Goal: Task Accomplishment & Management: Manage account settings

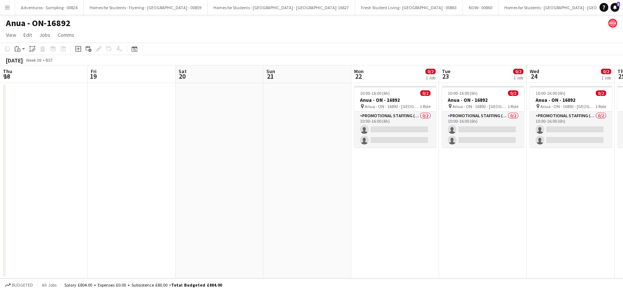
scroll to position [0, 216]
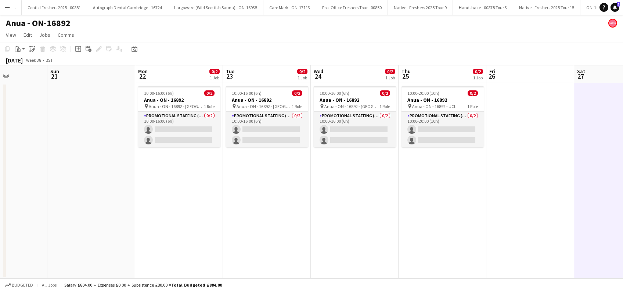
click at [5, 7] on app-icon "Menu" at bounding box center [7, 7] width 6 height 6
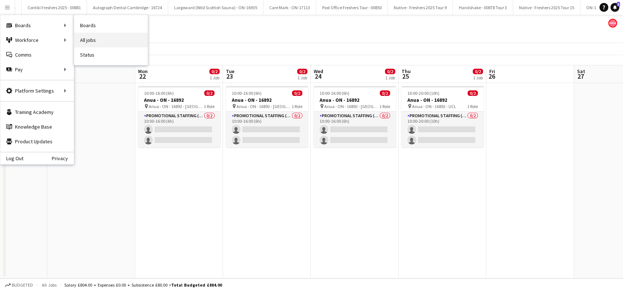
click at [100, 41] on link "All jobs" at bounding box center [110, 40] width 73 height 15
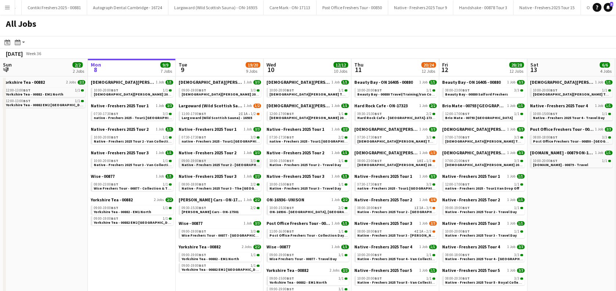
click at [216, 165] on span "Native - Freshers 2025 Tour 2 - University of St Andrews" at bounding box center [240, 164] width 119 height 5
click at [224, 188] on span "Native - Freshers 2025 Tour 3 - The University of West Scotland" at bounding box center [230, 188] width 98 height 5
click at [223, 212] on link "09:30-15:30 BST 2/2 Wellman Cars - ON-17501" at bounding box center [220, 209] width 78 height 8
click at [222, 234] on span "Wise Freshers Tour - 00877 - St Andrews University" at bounding box center [238, 235] width 115 height 5
click at [6, 6] on app-icon "Menu" at bounding box center [7, 7] width 6 height 6
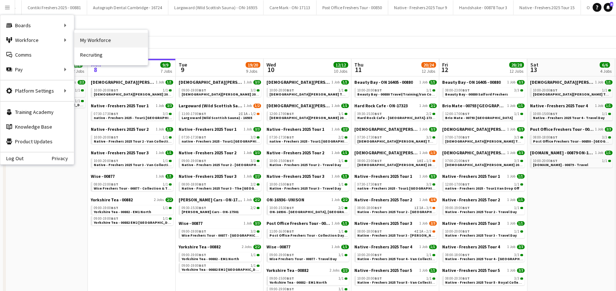
click at [93, 41] on link "My Workforce" at bounding box center [110, 40] width 73 height 15
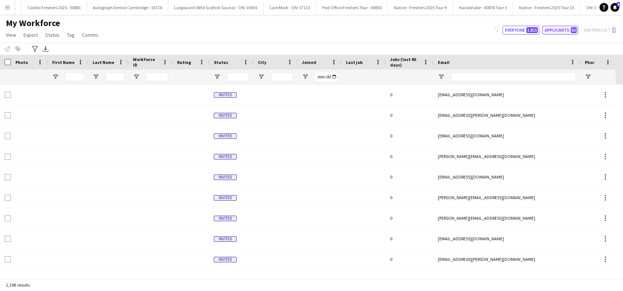
click at [558, 30] on button "Applicants 82" at bounding box center [560, 30] width 36 height 9
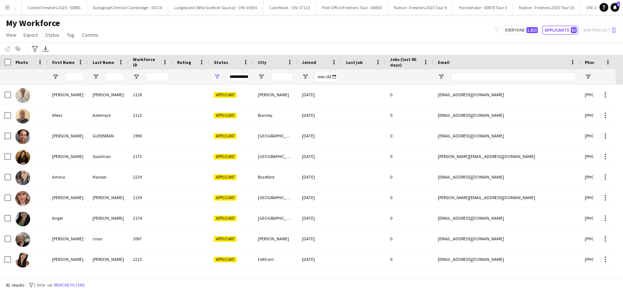
click at [239, 76] on div "**********" at bounding box center [238, 76] width 22 height 9
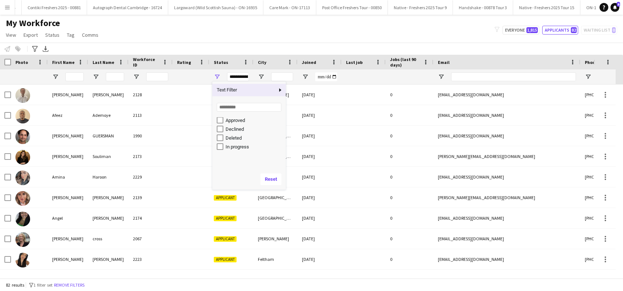
scroll to position [46, 0]
type input "**********"
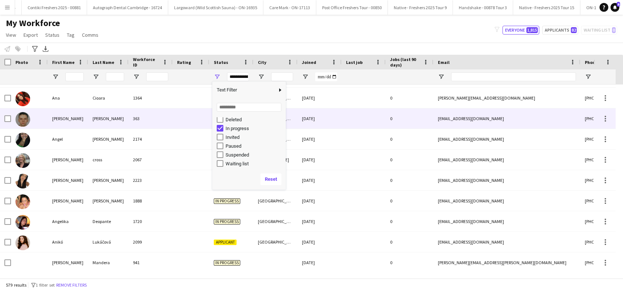
scroll to position [979, 0]
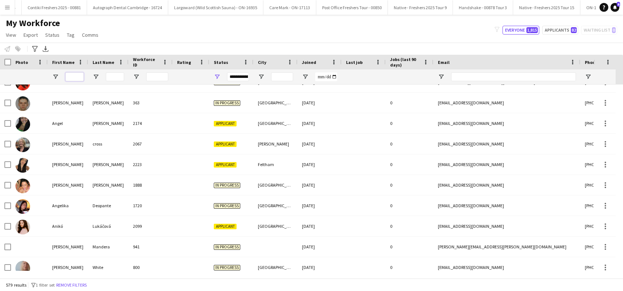
click at [68, 76] on input "First Name Filter Input" at bounding box center [74, 76] width 18 height 9
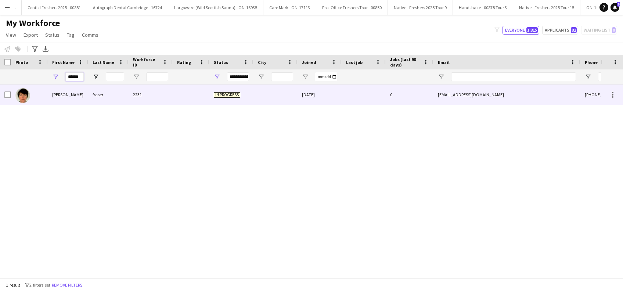
type input "******"
click at [100, 94] on div "fraser" at bounding box center [108, 94] width 40 height 20
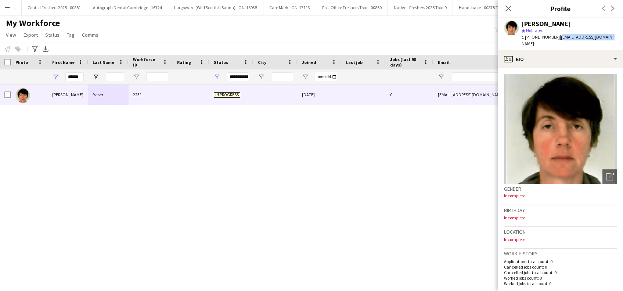
drag, startPoint x: 612, startPoint y: 36, endPoint x: 559, endPoint y: 36, distance: 52.5
click at [559, 36] on div "jennie fraser star Not rated t. +4407800997470 | scotswahay@hotmail.com" at bounding box center [560, 34] width 125 height 33
copy span "scotswahay@hotmail.com"
click at [580, 15] on div "Close pop-in Profile Previous Next" at bounding box center [560, 9] width 125 height 18
drag, startPoint x: 611, startPoint y: 35, endPoint x: 521, endPoint y: 24, distance: 90.7
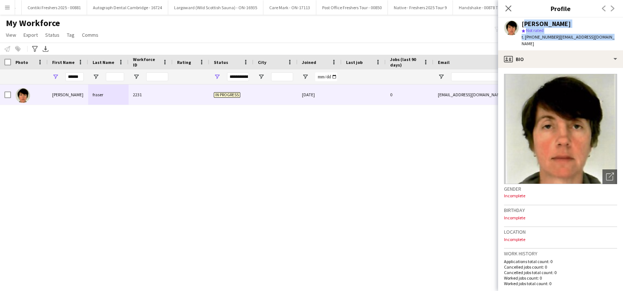
click at [521, 24] on div "jennie fraser star Not rated t. +4407800997470 | scotswahay@hotmail.com" at bounding box center [560, 34] width 125 height 33
copy div "jennie fraser star Not rated t. +4407800997470 | scotswahay@hotmail.com"
click at [506, 7] on icon "Close pop-in" at bounding box center [508, 8] width 7 height 7
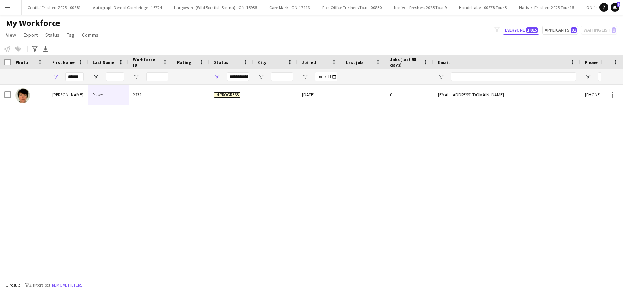
click at [5, 10] on app-icon "Menu" at bounding box center [7, 7] width 6 height 6
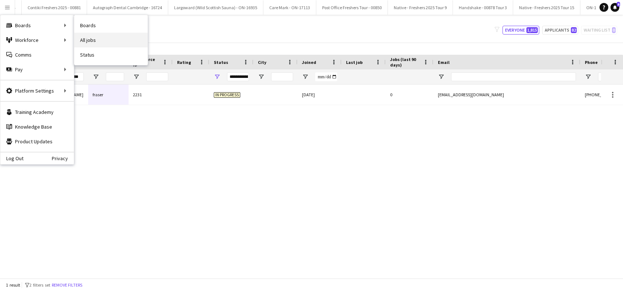
click at [104, 40] on link "All jobs" at bounding box center [110, 40] width 73 height 15
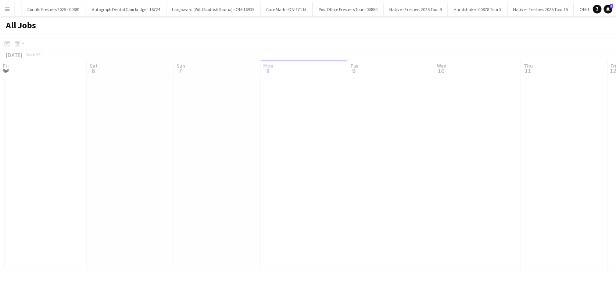
scroll to position [0, 176]
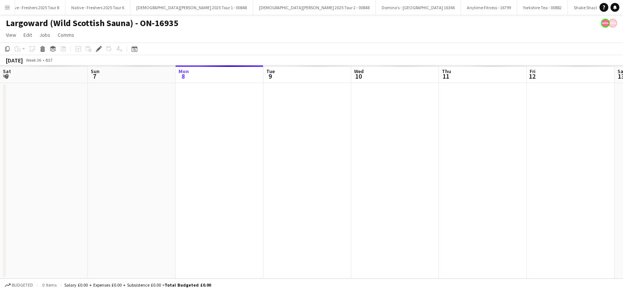
scroll to position [0, 253]
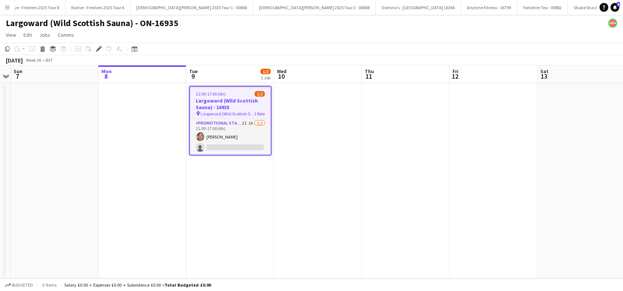
click at [234, 163] on app-date-cell "11:00-17:00 (6h) 1/2 Largoward (Wild Scottish Sauna) - 16935 pin Largoward (Wil…" at bounding box center [230, 180] width 88 height 195
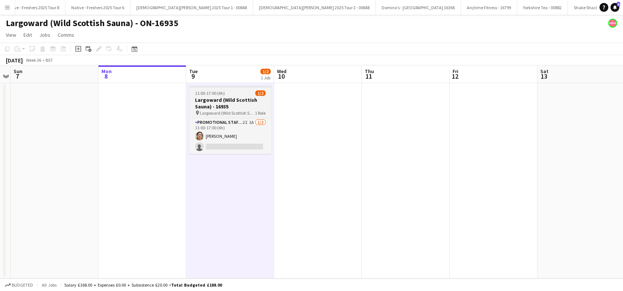
click at [232, 104] on h3 "Largoward (Wild Scottish Sauna) - 16935" at bounding box center [230, 103] width 82 height 13
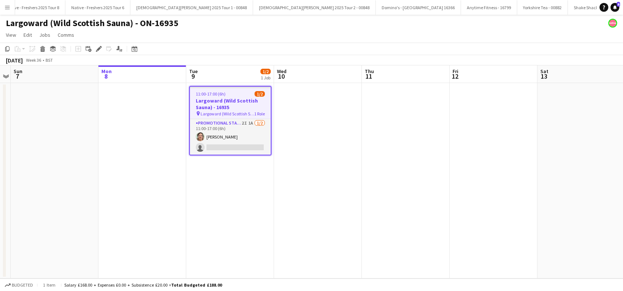
click at [216, 107] on h3 "Largoward (Wild Scottish Sauna) - 16935" at bounding box center [230, 103] width 81 height 13
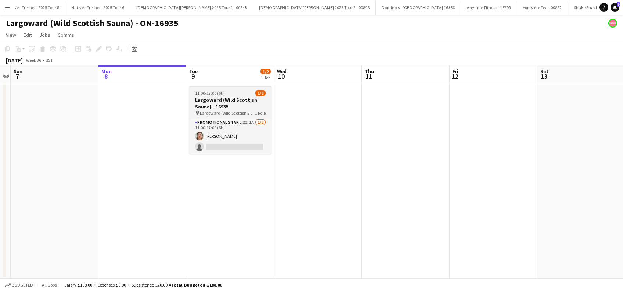
click at [216, 107] on h3 "Largoward (Wild Scottish Sauna) - 16935" at bounding box center [230, 103] width 82 height 13
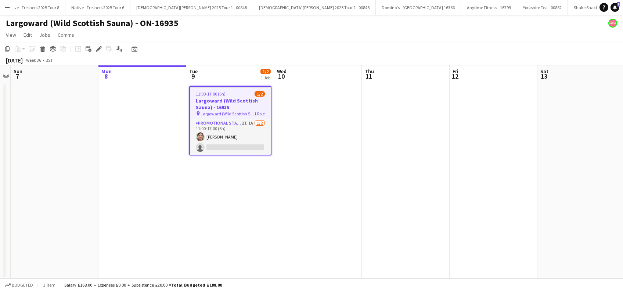
click at [216, 107] on h3 "Largoward (Wild Scottish Sauna) - 16935" at bounding box center [230, 103] width 81 height 13
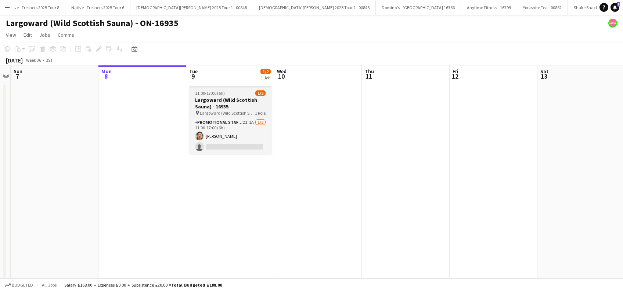
click at [222, 105] on h3 "Largoward (Wild Scottish Sauna) - 16935" at bounding box center [230, 103] width 82 height 13
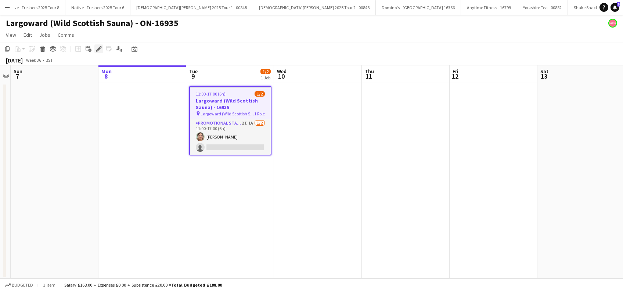
click at [100, 50] on icon "Edit" at bounding box center [99, 49] width 6 height 6
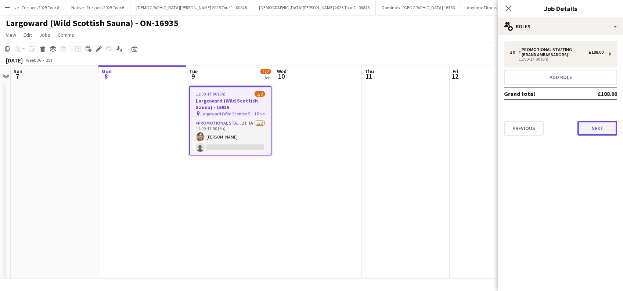
click at [601, 127] on button "Next" at bounding box center [597, 128] width 40 height 15
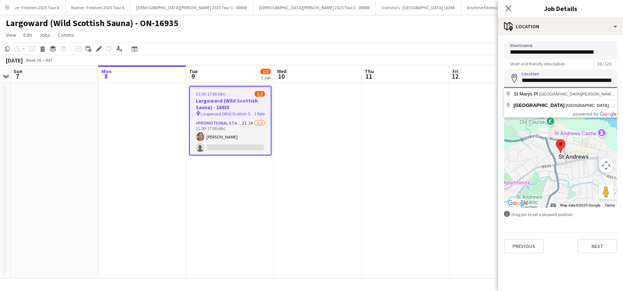
scroll to position [0, 35]
drag, startPoint x: 546, startPoint y: 81, endPoint x: 591, endPoint y: 84, distance: 44.9
click at [622, 80] on html "Menu Boards Boards Boards All jobs Status Workforce Workforce My Workforce Recr…" at bounding box center [311, 145] width 623 height 291
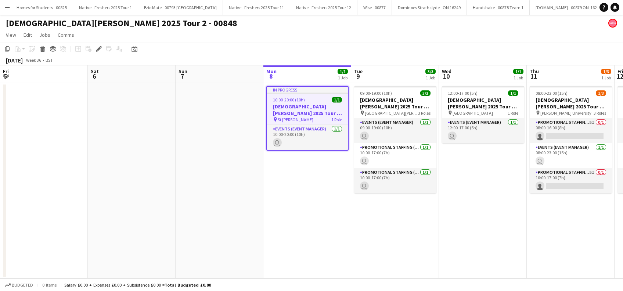
scroll to position [0, 1967]
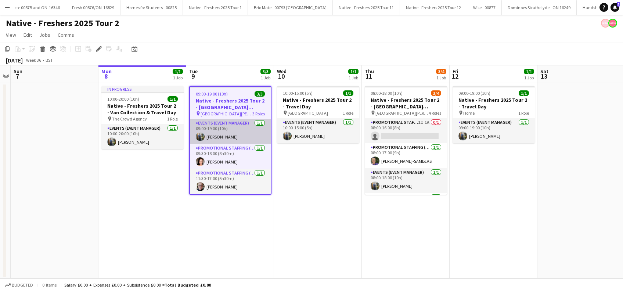
click at [224, 136] on app-card-role "Events (Event Manager) 1/1 09:00-19:00 (10h) Andrew Donald" at bounding box center [230, 131] width 81 height 25
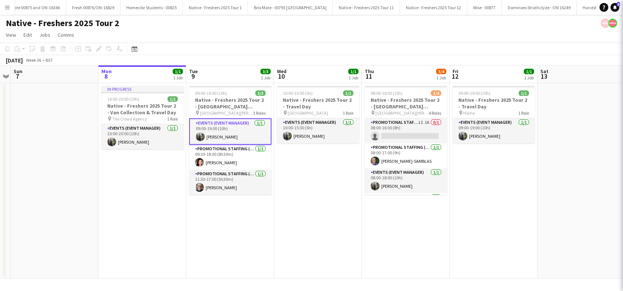
scroll to position [0, 252]
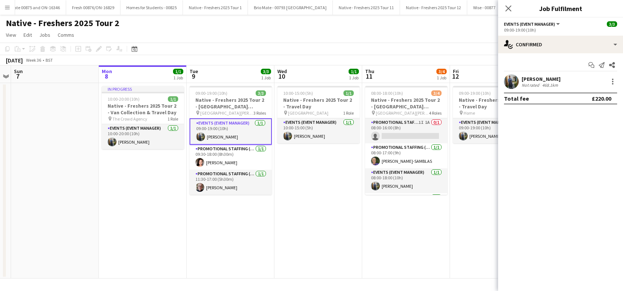
click at [546, 79] on div "Andrew Donald" at bounding box center [540, 79] width 39 height 7
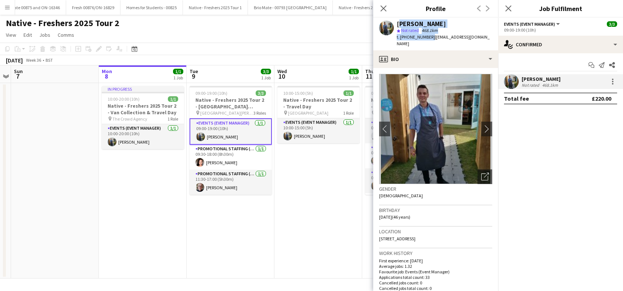
drag, startPoint x: 429, startPoint y: 37, endPoint x: 397, endPoint y: 24, distance: 34.4
click at [397, 24] on div "Andrew Donald star Not rated 468.1km t. +447866525504 | ajdonald@ymail.com" at bounding box center [444, 34] width 95 height 27
copy div "Andrew Donald star Not rated 468.1km t. +447866525504"
click at [223, 161] on app-card-role "Promotional Staffing (Brand Ambassadors) 1/1 09:30-18:00 (8h30m) Anwen Green" at bounding box center [231, 157] width 82 height 25
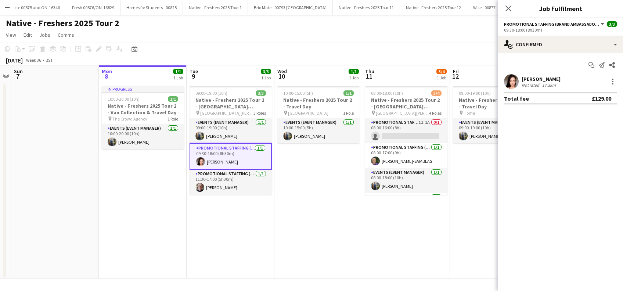
click at [544, 73] on div "Start chat Send notification Share Anwen Green Not rated 17.3km Total fee £129.…" at bounding box center [560, 81] width 125 height 57
click at [542, 80] on div "Anwen Green" at bounding box center [540, 79] width 39 height 7
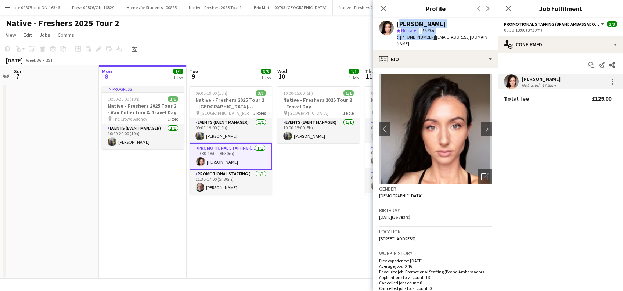
drag, startPoint x: 429, startPoint y: 37, endPoint x: 397, endPoint y: 23, distance: 35.2
click at [397, 23] on div "Anwen Green star Not rated 17.3km t. +447972849023 | anwenmarian@yahoo.co.uk" at bounding box center [444, 34] width 95 height 27
copy div "Anwen Green star Not rated 17.3km t. +447972849023"
click at [230, 188] on app-card-role "Promotional Staffing (Brand Ambassadors) 1/1 11:30-17:00 (5h30m) Alasdair McCro…" at bounding box center [231, 182] width 82 height 25
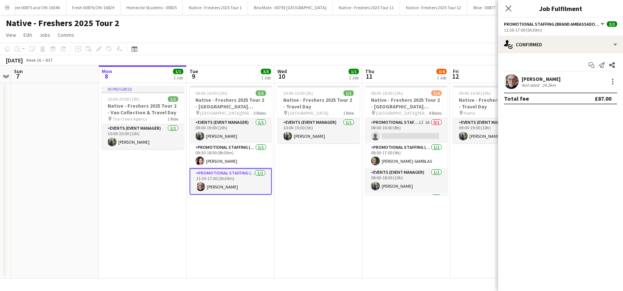
click at [551, 79] on div "Alasdair McCrone" at bounding box center [540, 79] width 39 height 7
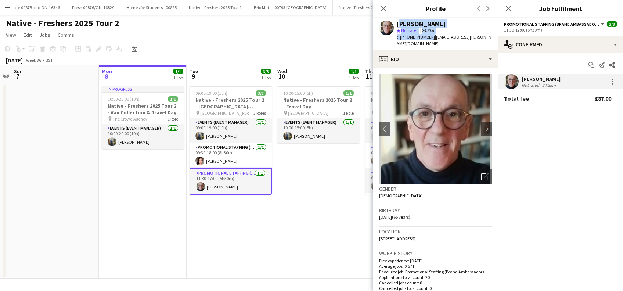
drag, startPoint x: 428, startPoint y: 36, endPoint x: 396, endPoint y: 24, distance: 34.0
click at [396, 24] on div "Alasdair McCrone star Not rated 24.3km t. +447719639187 | alasdair.mccrone@btop…" at bounding box center [435, 34] width 125 height 33
copy div "Alasdair McCrone star Not rated 24.3km t. +447719639187"
drag, startPoint x: 407, startPoint y: 43, endPoint x: 431, endPoint y: 37, distance: 24.9
click at [431, 37] on div "t. +447719639187 | alasdair.mccrone@btopenworld.com" at bounding box center [444, 40] width 95 height 13
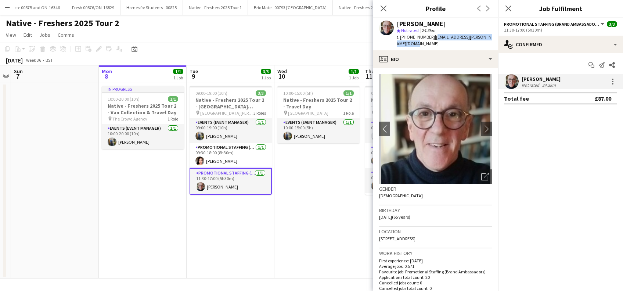
copy span "alasdair.mccrone@btopenworld.com"
click at [228, 163] on app-card-role "Promotional Staffing (Brand Ambassadors) 1/1 09:30-18:00 (8h30m) Anwen Green" at bounding box center [231, 155] width 82 height 25
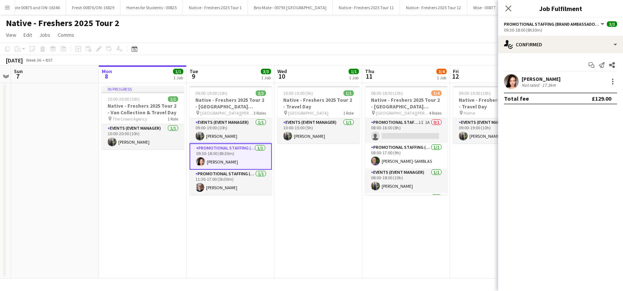
click at [542, 80] on div "Anwen Green" at bounding box center [540, 79] width 39 height 7
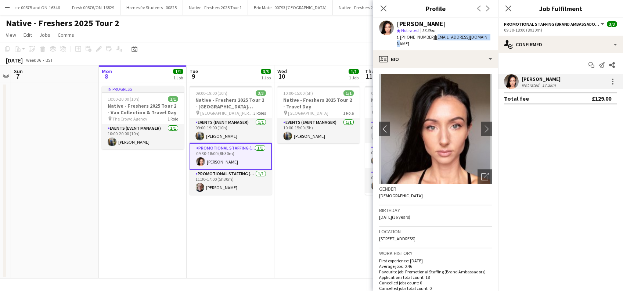
drag, startPoint x: 478, startPoint y: 32, endPoint x: 432, endPoint y: 38, distance: 46.7
click at [432, 38] on div "Anwen Green star Not rated 17.3km t. +447972849023 | anwenmarian@yahoo.co.uk" at bounding box center [435, 34] width 125 height 33
copy span "anwenmarian@yahoo.co.uk"
click at [508, 7] on icon "Close pop-in" at bounding box center [508, 8] width 7 height 7
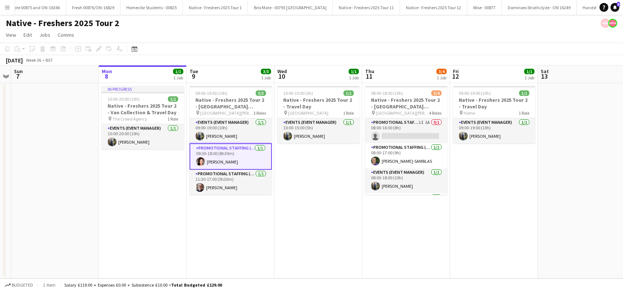
click at [282, 217] on app-date-cell "10:00-15:00 (5h) 1/1 Native - Freshers 2025 Tour 2 - Travel Day pin Edinburgh 1…" at bounding box center [318, 180] width 88 height 195
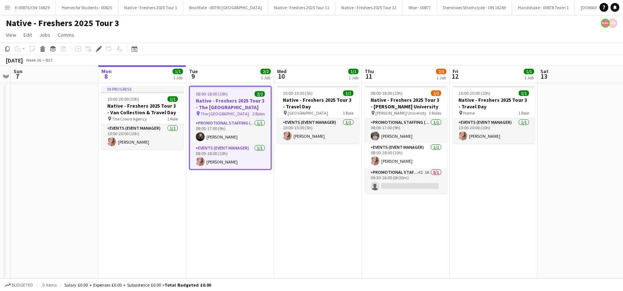
click at [217, 103] on h3 "Native - Freshers 2025 Tour 3 - The [GEOGRAPHIC_DATA]" at bounding box center [230, 103] width 81 height 13
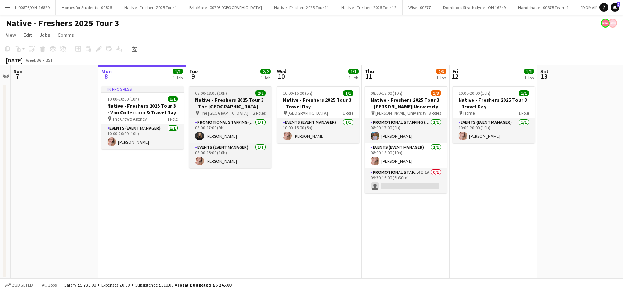
click at [226, 97] on h3 "Native - Freshers 2025 Tour 3 - The [GEOGRAPHIC_DATA]" at bounding box center [230, 103] width 82 height 13
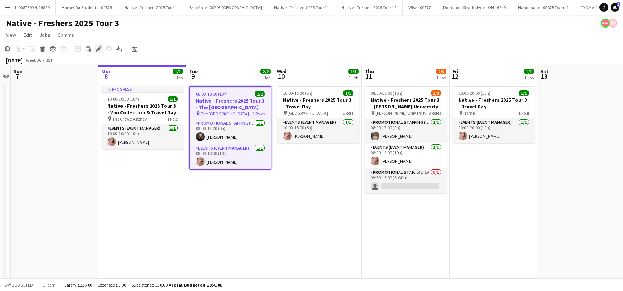
click at [98, 52] on div "Edit" at bounding box center [98, 48] width 9 height 9
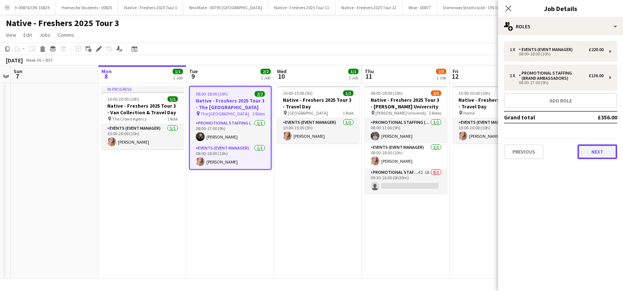
click at [598, 150] on button "Next" at bounding box center [597, 151] width 40 height 15
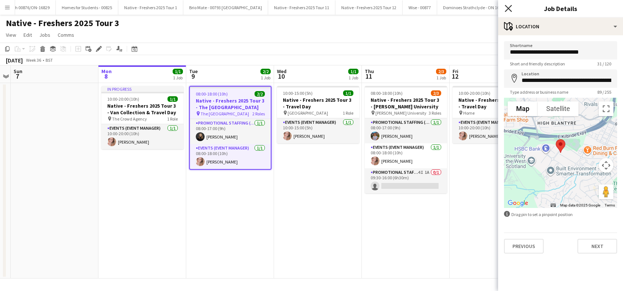
click at [507, 7] on icon at bounding box center [508, 8] width 7 height 7
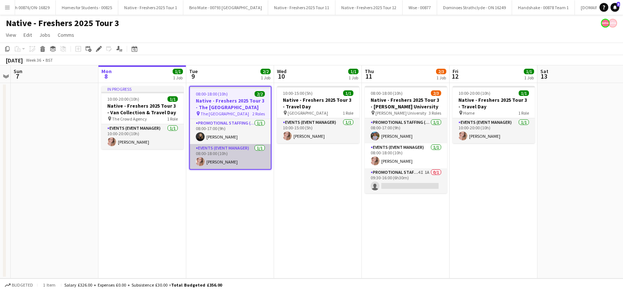
click at [217, 162] on app-card-role "Events (Event Manager) [DATE] 08:00-18:00 (10h) [PERSON_NAME]" at bounding box center [230, 156] width 81 height 25
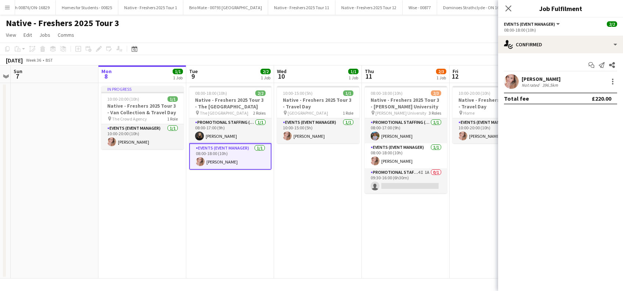
click at [544, 80] on div "[PERSON_NAME]" at bounding box center [540, 79] width 39 height 7
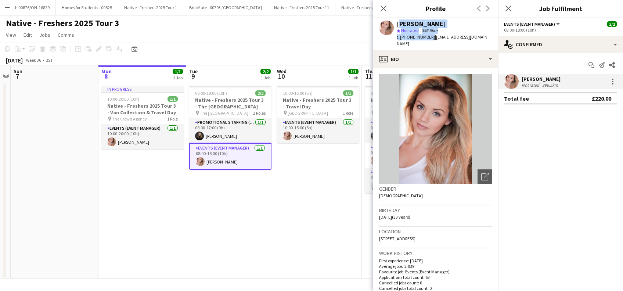
drag, startPoint x: 429, startPoint y: 36, endPoint x: 398, endPoint y: 22, distance: 33.8
click at [398, 22] on div "[PERSON_NAME] star Not rated 396.5km t. [PHONE_NUMBER] | [EMAIL_ADDRESS][DOMAIN…" at bounding box center [444, 34] width 95 height 27
copy div "[PERSON_NAME] star Not rated 396.5km t. [PHONE_NUMBER]"
click at [222, 135] on app-card-role "Promotional Staffing (Brand Ambassadors) [DATE] 08:00-17:00 (9h) [PERSON_NAME]" at bounding box center [230, 130] width 82 height 25
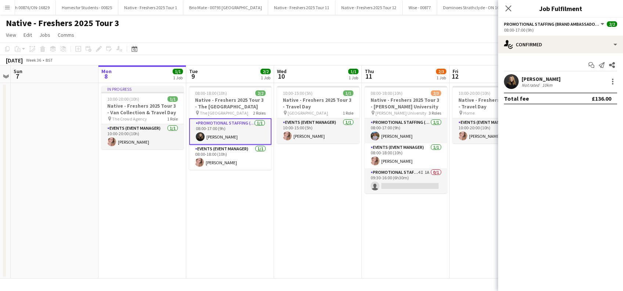
click at [539, 79] on div "[PERSON_NAME]" at bounding box center [540, 79] width 39 height 7
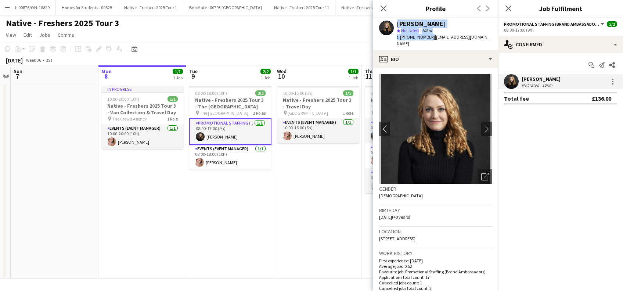
drag, startPoint x: 428, startPoint y: 37, endPoint x: 383, endPoint y: 20, distance: 48.0
click at [383, 20] on div "Belle Jones star Not rated 10km t. +447828922751 | msbellejones@hotmail.co.uk" at bounding box center [435, 34] width 125 height 33
copy div "Belle Jones star Not rated 10km t. +447828922751"
click at [418, 35] on span "t. +447828922751" at bounding box center [416, 37] width 38 height 6
drag, startPoint x: 486, startPoint y: 36, endPoint x: 432, endPoint y: 37, distance: 53.3
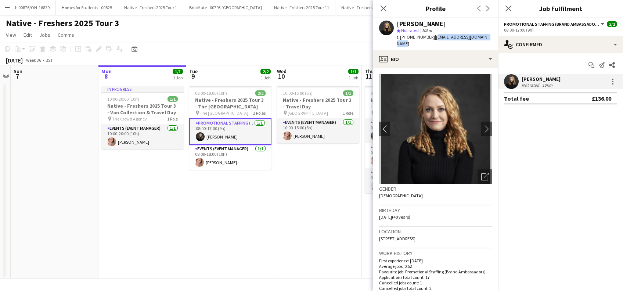
click at [432, 37] on div "Belle Jones star Not rated 10km t. +447828922751 | msbellejones@hotmail.co.uk" at bounding box center [435, 34] width 125 height 33
copy span "msbellejones@hotmail.co.uk"
click at [219, 156] on app-card-role "Events (Event Manager) 1/1 08:00-18:00 (10h) Holly Banks" at bounding box center [230, 157] width 82 height 25
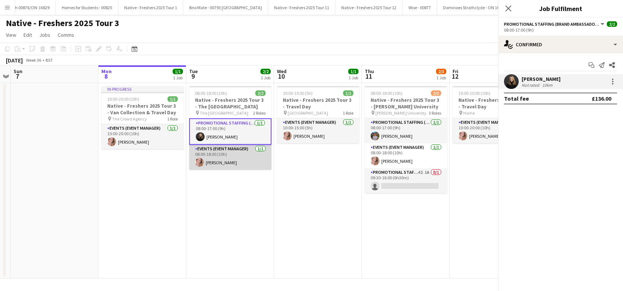
scroll to position [0, 253]
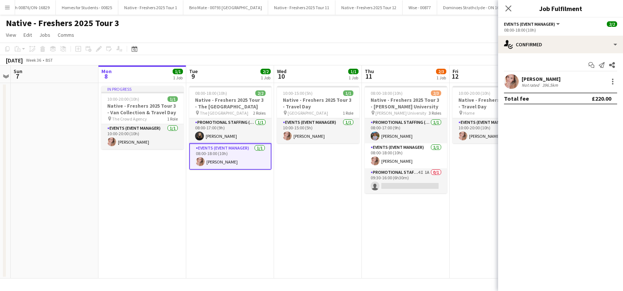
click at [542, 80] on div "Holly Banks" at bounding box center [540, 79] width 39 height 7
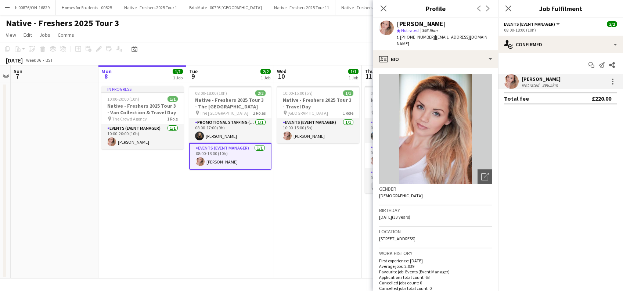
drag, startPoint x: 486, startPoint y: 38, endPoint x: 431, endPoint y: 37, distance: 55.5
click at [431, 37] on div "Holly Banks star Not rated 396.5km t. +447880826966 | hollybanks@btinternet.com" at bounding box center [435, 34] width 125 height 33
copy span "hollybanks@btinternet.com"
click at [511, 7] on icon "Close pop-in" at bounding box center [508, 8] width 7 height 7
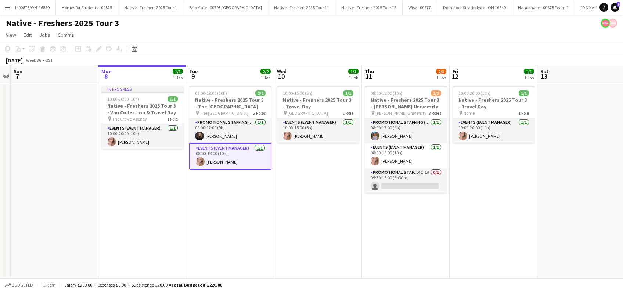
click at [328, 210] on app-date-cell "10:00-15:00 (5h) 1/1 Native - Freshers 2025 Tour 3 - Travel Day pin Aberdeen 1 …" at bounding box center [318, 180] width 88 height 195
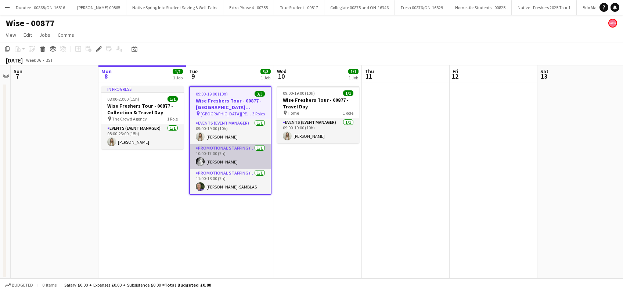
click at [232, 162] on app-card-role "Promotional Staffing (Brand Ambassadors) 1/1 10:00-17:00 (7h) Emily Buchanan" at bounding box center [230, 156] width 81 height 25
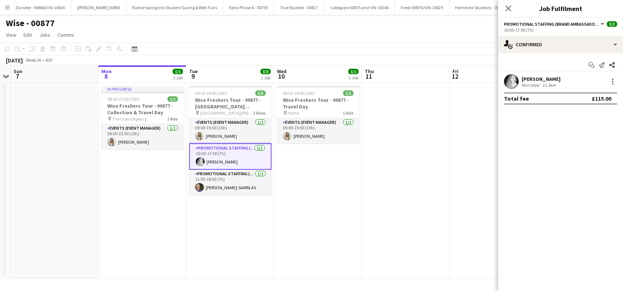
click at [542, 76] on div "Emily Buchanan" at bounding box center [540, 79] width 39 height 7
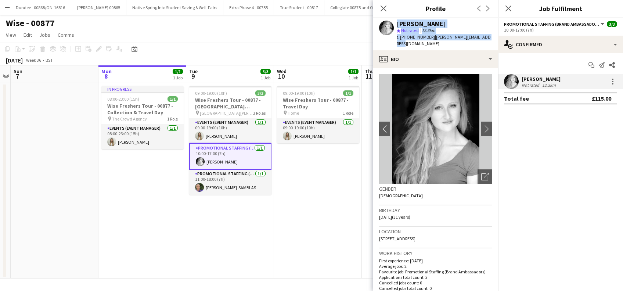
drag, startPoint x: 462, startPoint y: 43, endPoint x: 394, endPoint y: 27, distance: 70.4
click at [394, 27] on div "Emily Buchanan star Not rated 12.3km t. +447872436554 | emily.bee.94@hotmail.co…" at bounding box center [435, 34] width 125 height 33
copy div "Emily Buchanan star Not rated 12.3km t. +447872436554 | emily.bee.94@hotmail.co…"
click at [235, 187] on app-card-role "Promotional Staffing (Brand Ambassadors) 1/1 11:00-18:00 (7h) OLIVIA BATHO-SAMB…" at bounding box center [230, 182] width 82 height 25
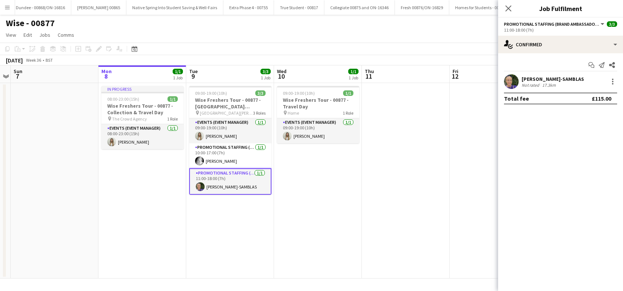
click at [567, 76] on div "OLIVIA BATHO-SAMBLAS" at bounding box center [552, 79] width 62 height 7
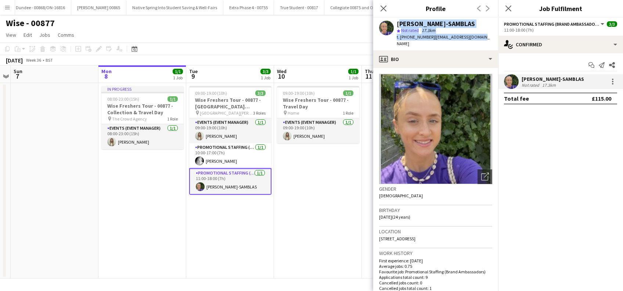
drag, startPoint x: 481, startPoint y: 38, endPoint x: 398, endPoint y: 26, distance: 83.9
click at [398, 26] on div "OLIVIA BATHO-SAMBLAS star Not rated 17.3km t. +4407789727943 | oliviab.s77@gmai…" at bounding box center [435, 34] width 125 height 33
copy div "OLIVIA BATHO-SAMBLAS star Not rated 17.3km t. +4407789727943 | oliviab.s77@gmai…"
click at [328, 177] on app-date-cell "09:00-19:00 (10h) 1/1 Wise Freshers Tour - 00877 - Travel Day pin Home 1 Role E…" at bounding box center [318, 180] width 88 height 195
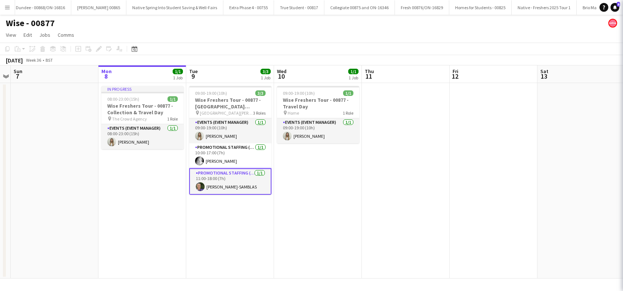
scroll to position [0, 252]
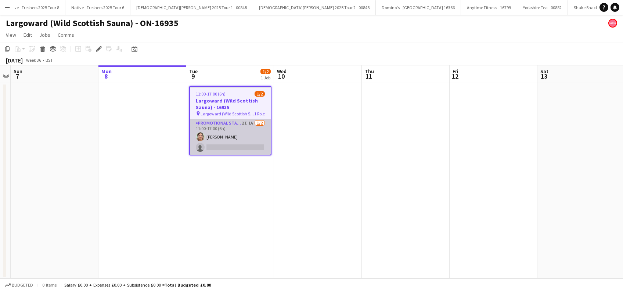
click at [223, 132] on app-card-role "Promotional Staffing (Brand Ambassadors) 2I 1A [DATE] 11:00-17:00 (6h) [PERSON_…" at bounding box center [230, 137] width 81 height 36
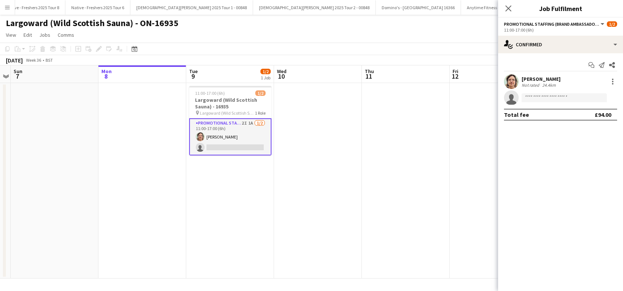
click at [546, 79] on div "[PERSON_NAME]" at bounding box center [540, 79] width 39 height 7
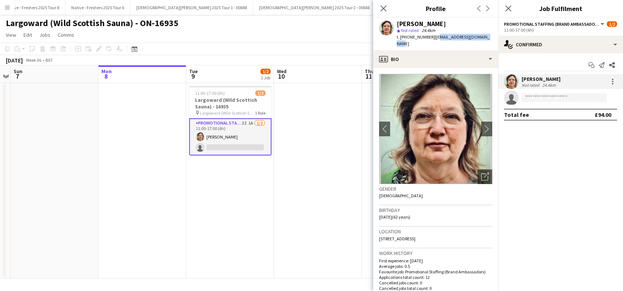
drag, startPoint x: 474, startPoint y: 39, endPoint x: 432, endPoint y: 38, distance: 42.2
click at [432, 38] on app-profile-header "[PERSON_NAME] star Not rated 24.4km t. [PHONE_NUMBER] | [EMAIL_ADDRESS][DOMAIN_…" at bounding box center [435, 34] width 125 height 33
copy span "[EMAIL_ADDRESS][DOMAIN_NAME]"
click at [455, 34] on span "| [EMAIL_ADDRESS][DOMAIN_NAME]" at bounding box center [443, 40] width 93 height 12
click at [483, 36] on span "| [EMAIL_ADDRESS][DOMAIN_NAME]" at bounding box center [443, 40] width 93 height 12
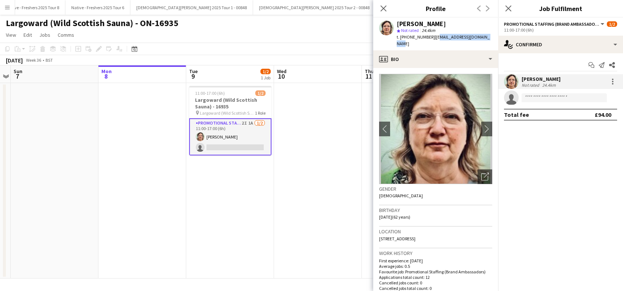
click at [483, 35] on span "| [EMAIL_ADDRESS][DOMAIN_NAME]" at bounding box center [443, 40] width 93 height 12
click at [475, 36] on span "| [EMAIL_ADDRESS][DOMAIN_NAME]" at bounding box center [443, 40] width 93 height 12
drag, startPoint x: 487, startPoint y: 36, endPoint x: 431, endPoint y: 38, distance: 55.5
click at [431, 38] on div "[PERSON_NAME] star Not rated 24.4km t. [PHONE_NUMBER] | [EMAIL_ADDRESS][DOMAIN_…" at bounding box center [435, 34] width 125 height 33
copy span "[EMAIL_ADDRESS][DOMAIN_NAME]"
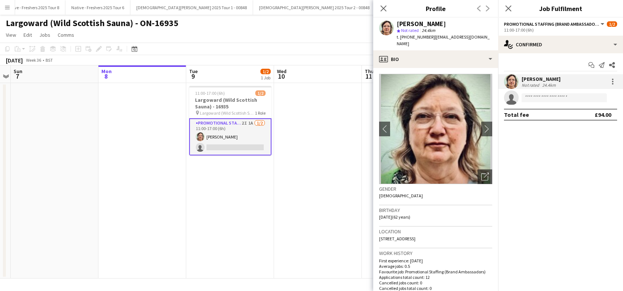
click at [428, 28] on span "24.4km" at bounding box center [428, 31] width 17 height 6
drag, startPoint x: 481, startPoint y: 35, endPoint x: 397, endPoint y: 25, distance: 84.6
click at [397, 25] on app-profile-header "[PERSON_NAME] star Not rated 24.4km t. [PHONE_NUMBER] | [EMAIL_ADDRESS][DOMAIN_…" at bounding box center [435, 34] width 125 height 33
copy div "[PERSON_NAME] star Not rated 24.4km t. [PHONE_NUMBER] | [EMAIL_ADDRESS][DOMAIN_…"
click at [506, 10] on icon at bounding box center [508, 8] width 7 height 7
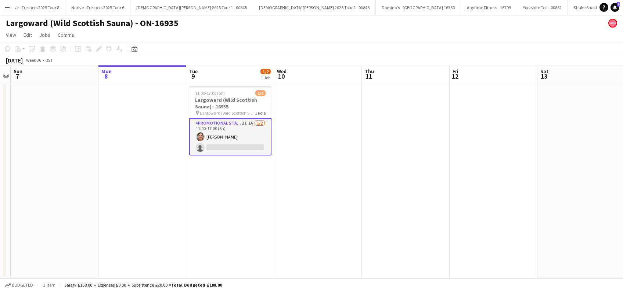
click at [245, 235] on app-date-cell "11:00-17:00 (6h) 1/2 Largoward (Wild Scottish Sauna) - 16935 pin Largoward (Wil…" at bounding box center [230, 180] width 88 height 195
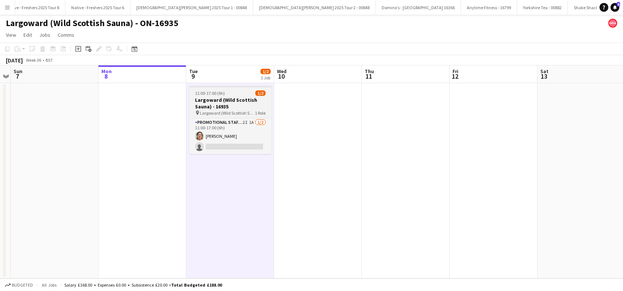
click at [213, 97] on h3 "Largoward (Wild Scottish Sauna) - 16935" at bounding box center [230, 103] width 82 height 13
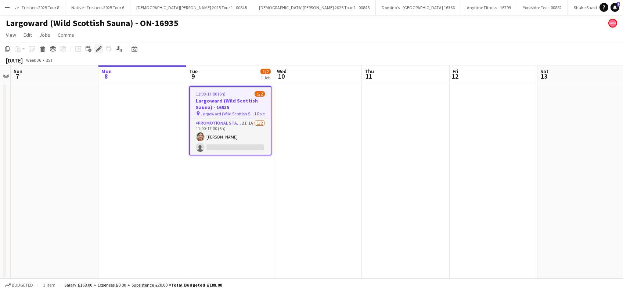
click at [97, 48] on icon "Edit" at bounding box center [99, 49] width 6 height 6
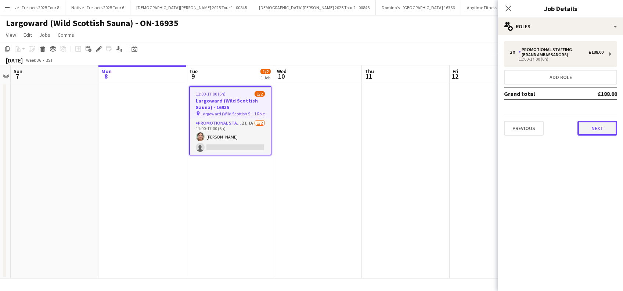
click at [603, 121] on button "Next" at bounding box center [597, 128] width 40 height 15
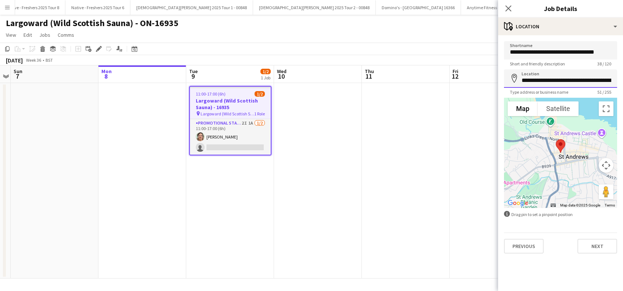
click at [574, 80] on input "**********" at bounding box center [560, 78] width 113 height 18
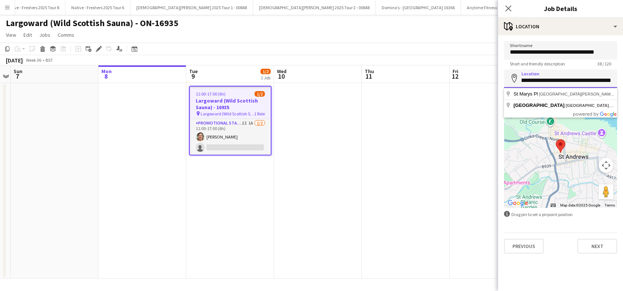
scroll to position [0, 35]
click at [508, 10] on icon "Close pop-in" at bounding box center [508, 8] width 7 height 7
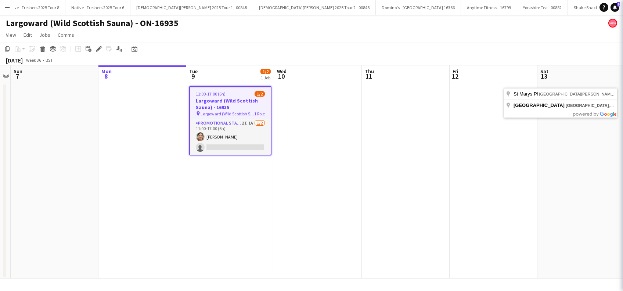
scroll to position [0, 0]
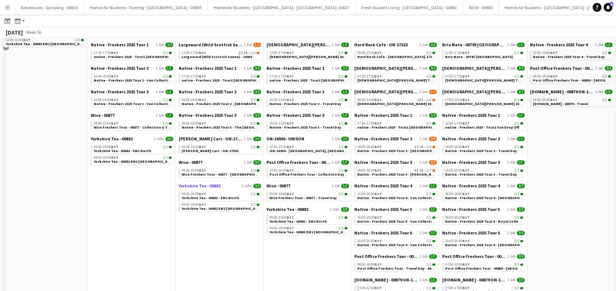
scroll to position [98, 0]
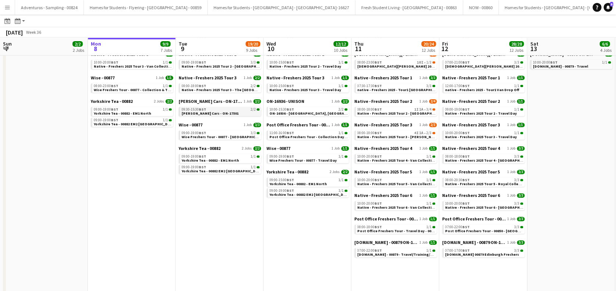
click at [201, 109] on span "BST" at bounding box center [202, 109] width 7 height 5
click at [466, 161] on span "Native - Freshers 2025 Tour 4 - [GEOGRAPHIC_DATA]" at bounding box center [490, 160] width 90 height 5
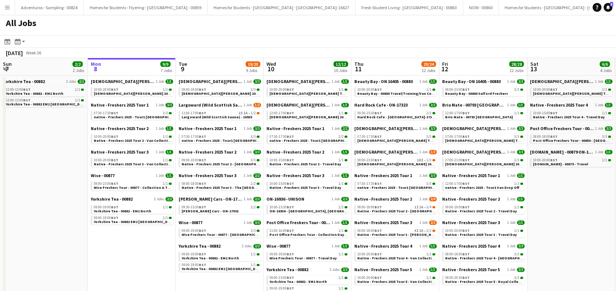
scroll to position [0, 0]
click at [388, 164] on span "[DEMOGRAPHIC_DATA][PERSON_NAME] 2025 Tour 2 - 00848 - [PERSON_NAME][GEOGRAPHIC_…" at bounding box center [442, 164] width 171 height 5
click at [397, 212] on span "Native - Freshers 2025 Tour 2 - Edinburgh Napier University" at bounding box center [416, 211] width 119 height 5
click at [413, 234] on span "Native - Freshers 2025 Tour 3 - Robert Gordon University" at bounding box center [407, 235] width 101 height 5
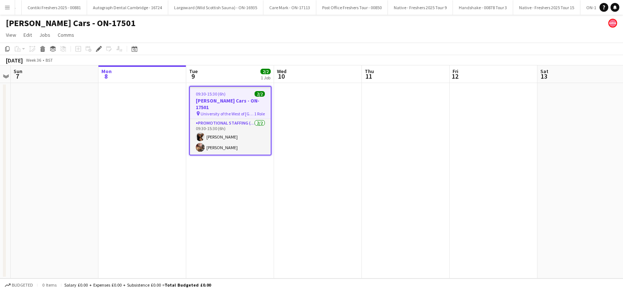
click at [217, 99] on h3 "[PERSON_NAME] Cars - ON-17501" at bounding box center [230, 103] width 81 height 13
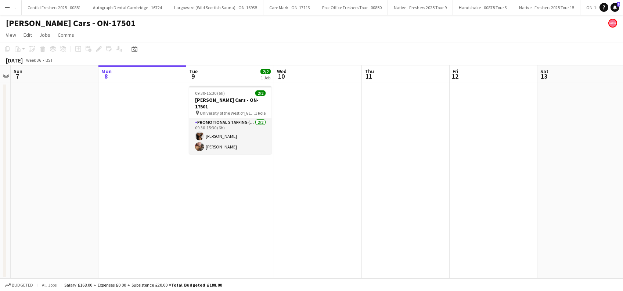
click at [225, 174] on app-date-cell "09:30-15:30 (6h) 2/2 [PERSON_NAME] Cars - ON-17501 pin University of the West o…" at bounding box center [230, 180] width 88 height 195
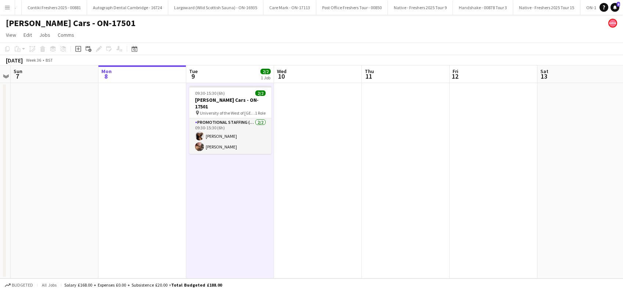
click at [307, 167] on app-date-cell at bounding box center [318, 180] width 88 height 195
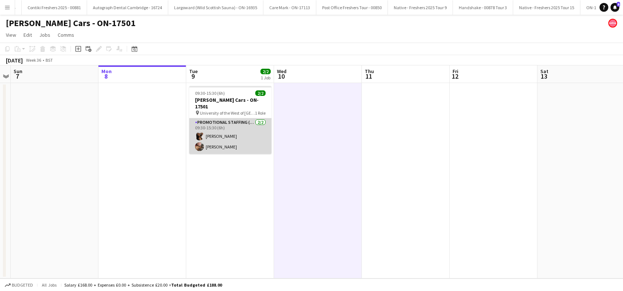
click at [219, 129] on app-card-role "Promotional Staffing (Brand Ambassadors) [DATE] 09:30-15:30 (6h) [PERSON_NAME] …" at bounding box center [230, 136] width 82 height 36
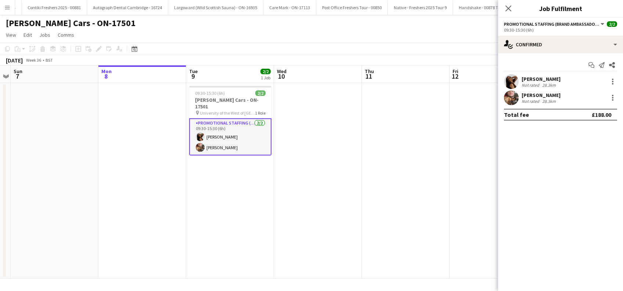
click at [544, 76] on div "[PERSON_NAME]" at bounding box center [540, 79] width 39 height 7
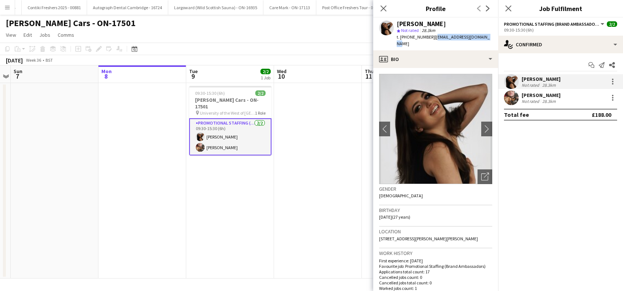
drag, startPoint x: 491, startPoint y: 34, endPoint x: 432, endPoint y: 37, distance: 58.8
click at [432, 37] on app-profile-header "[PERSON_NAME] star Not rated 28.3km t. [PHONE_NUMBER] | [EMAIL_ADDRESS][DOMAIN_…" at bounding box center [435, 34] width 125 height 33
copy span "[EMAIL_ADDRESS][DOMAIN_NAME]"
click at [534, 97] on div "[PERSON_NAME]" at bounding box center [540, 95] width 39 height 7
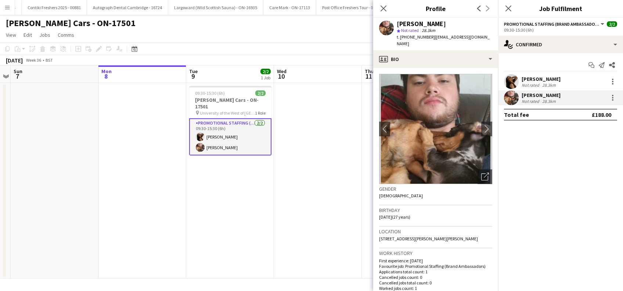
drag, startPoint x: 406, startPoint y: 44, endPoint x: 432, endPoint y: 39, distance: 26.3
click at [432, 39] on div "t. [PHONE_NUMBER] | [EMAIL_ADDRESS][DOMAIN_NAME]" at bounding box center [444, 40] width 95 height 13
copy span "[EMAIL_ADDRESS][DOMAIN_NAME]"
click at [508, 11] on icon "Close pop-in" at bounding box center [508, 8] width 7 height 7
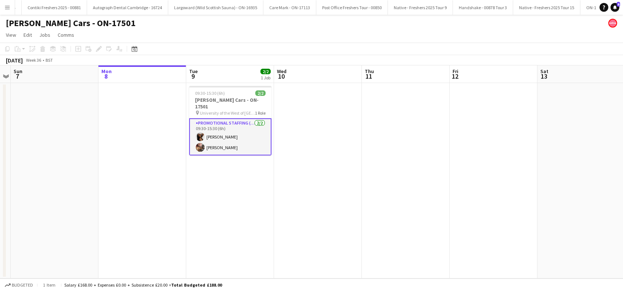
click at [217, 173] on app-date-cell "09:30-15:30 (6h) 2/2 [PERSON_NAME] Cars - ON-17501 pin University of the West o…" at bounding box center [230, 180] width 88 height 195
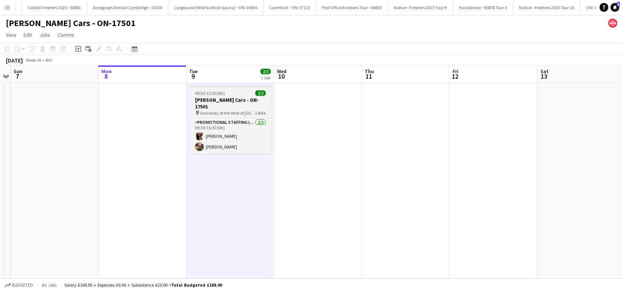
click at [229, 110] on span "University of the West of [GEOGRAPHIC_DATA]" at bounding box center [227, 113] width 55 height 6
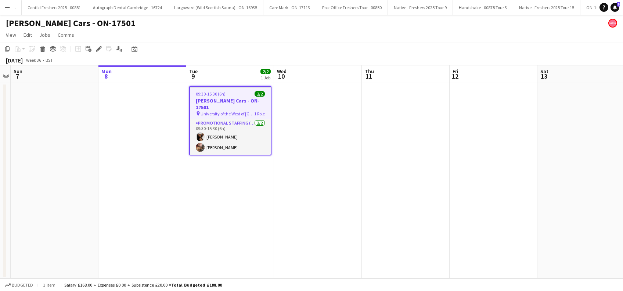
click at [230, 210] on app-date-cell "09:30-15:30 (6h) 2/2 [PERSON_NAME] Cars - ON-17501 pin University of the West o…" at bounding box center [230, 180] width 88 height 195
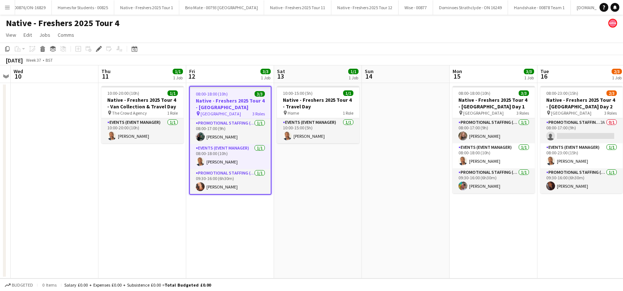
scroll to position [0, 1463]
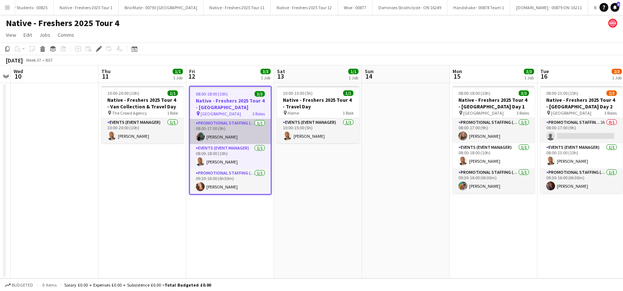
click at [232, 127] on app-card-role "Promotional Staffing (Brand Ambassadors) 1/1 08:00-17:00 (9h) Katie Whittaker" at bounding box center [230, 131] width 81 height 25
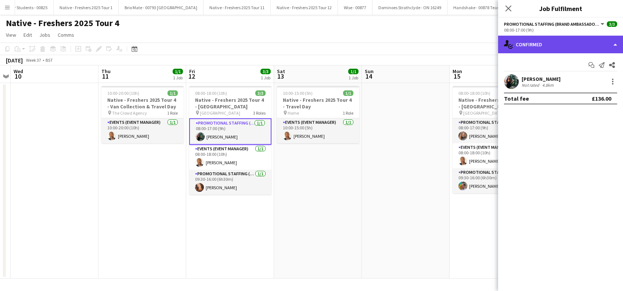
click at [594, 37] on div "single-neutral-actions-check-2 Confirmed" at bounding box center [560, 45] width 125 height 18
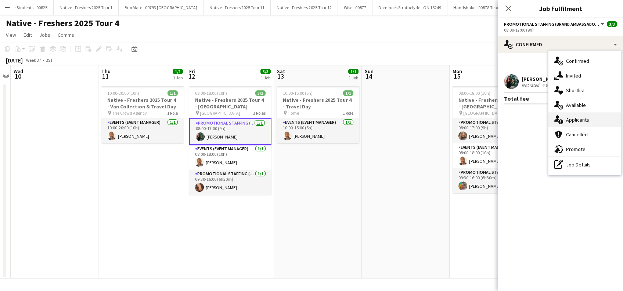
click at [578, 121] on span "Applicants" at bounding box center [577, 119] width 23 height 7
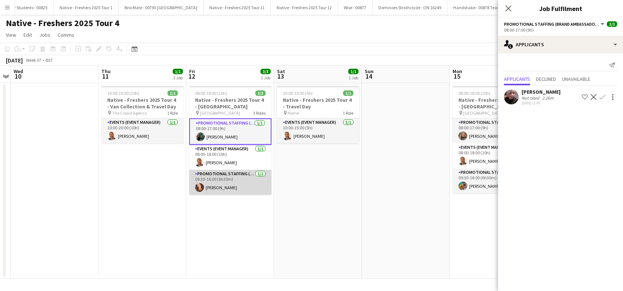
click at [233, 182] on app-card-role "Promotional Staffing (Brand Ambassadors) 1/1 09:30-16:00 (6h30m) Hayley Whittak…" at bounding box center [230, 182] width 82 height 25
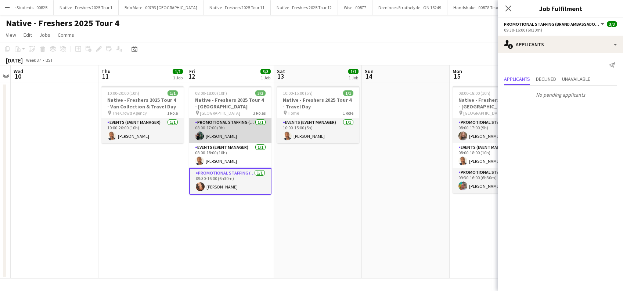
click at [223, 134] on app-card-role "Promotional Staffing (Brand Ambassadors) 1/1 08:00-17:00 (9h) Katie Whittaker" at bounding box center [230, 130] width 82 height 25
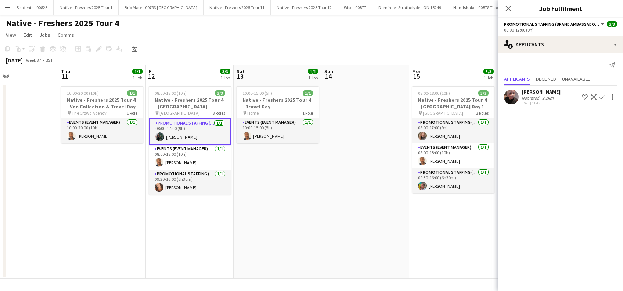
scroll to position [0, 176]
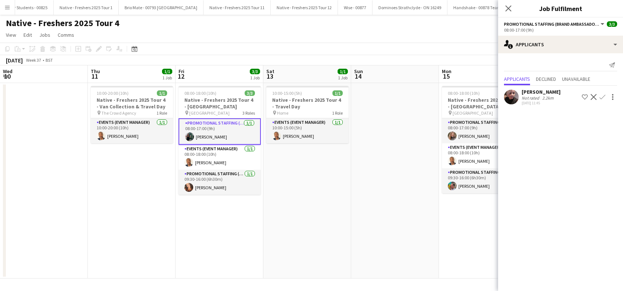
drag, startPoint x: 401, startPoint y: 198, endPoint x: 390, endPoint y: 209, distance: 14.8
click at [390, 209] on app-calendar-viewport "Mon 8 Tue 9 Wed 10 Thu 11 1/1 1 Job Fri 12 3/3 1 Job Sat 13 1/1 1 Job Sun 14 Mo…" at bounding box center [311, 171] width 623 height 213
click at [385, 189] on app-date-cell at bounding box center [395, 180] width 88 height 195
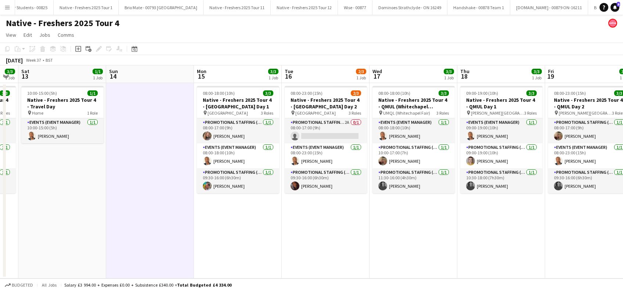
drag, startPoint x: 577, startPoint y: 224, endPoint x: 330, endPoint y: 248, distance: 247.5
click at [330, 248] on app-calendar-viewport "Wed 10 Thu 11 1/1 1 Job Fri 12 3/3 1 Job Sat 13 1/1 1 Job Sun 14 Mon 15 3/3 1 J…" at bounding box center [311, 171] width 623 height 213
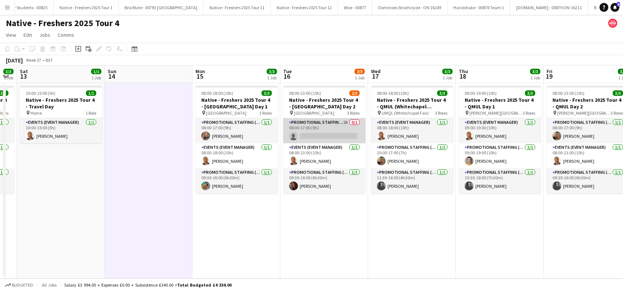
click at [327, 133] on app-card-role "Promotional Staffing (Brand Ambassadors) 2A 0/1 08:00-17:00 (9h) single-neutral…" at bounding box center [324, 130] width 82 height 25
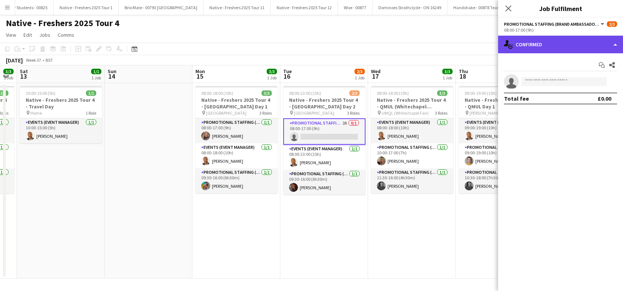
click at [558, 50] on div "single-neutral-actions-check-2 Confirmed" at bounding box center [560, 45] width 125 height 18
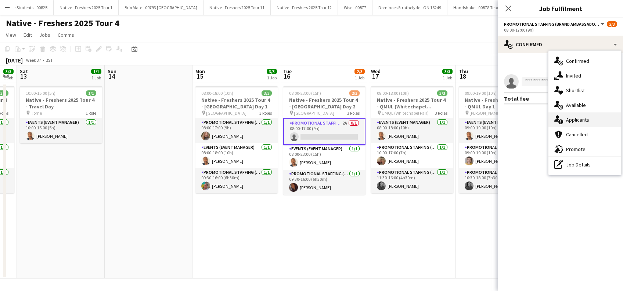
click at [580, 116] on span "Applicants" at bounding box center [577, 119] width 23 height 7
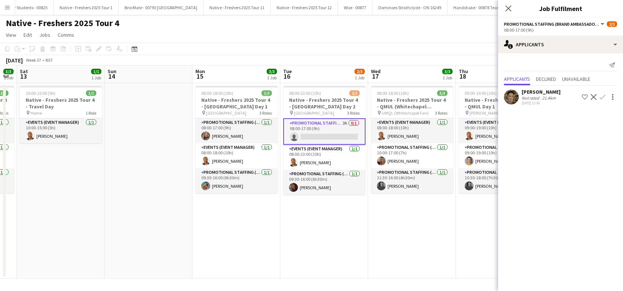
click at [602, 96] on app-icon "Confirm" at bounding box center [602, 97] width 6 height 6
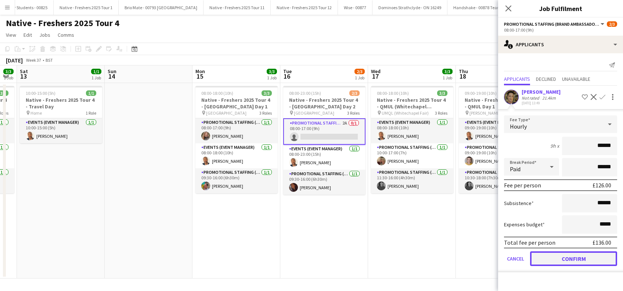
click at [563, 257] on button "Confirm" at bounding box center [573, 258] width 87 height 15
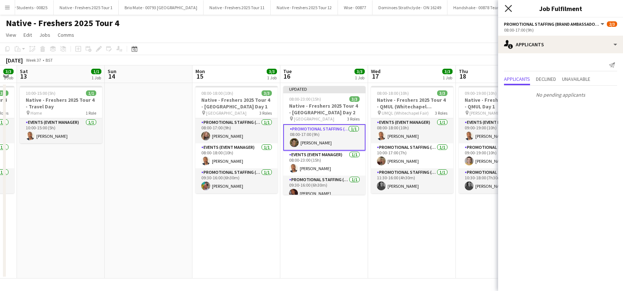
click at [509, 8] on icon at bounding box center [508, 8] width 7 height 7
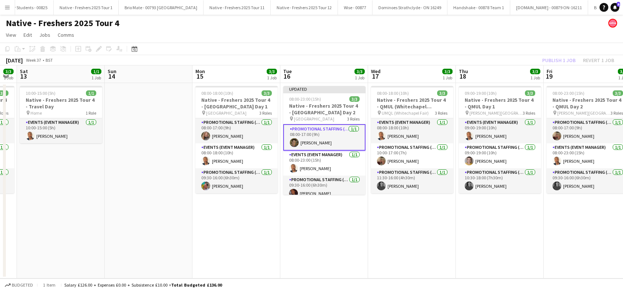
drag, startPoint x: 383, startPoint y: 222, endPoint x: 489, endPoint y: 230, distance: 106.4
click at [383, 223] on app-date-cell "08:00-18:00 (10h) 3/3 Native - Freshers 2025 Tour 4 - QMUL (Whitechapel Fresher…" at bounding box center [412, 180] width 88 height 195
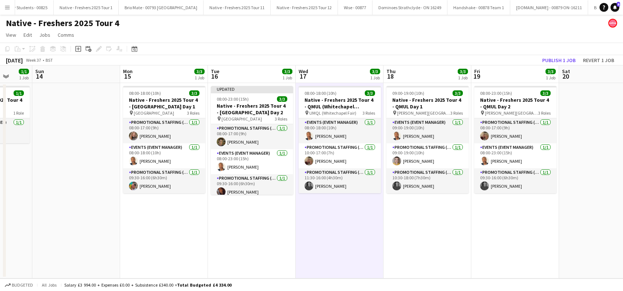
scroll to position [0, 331]
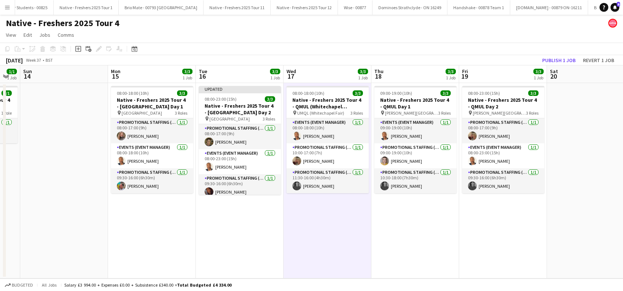
drag, startPoint x: 490, startPoint y: 231, endPoint x: 405, endPoint y: 250, distance: 86.5
click at [405, 250] on app-calendar-viewport "Wed 10 Thu 11 1/1 1 Job Fri 12 3/3 1 Job Sat 13 1/1 1 Job Sun 14 Mon 15 3/3 1 J…" at bounding box center [311, 171] width 623 height 213
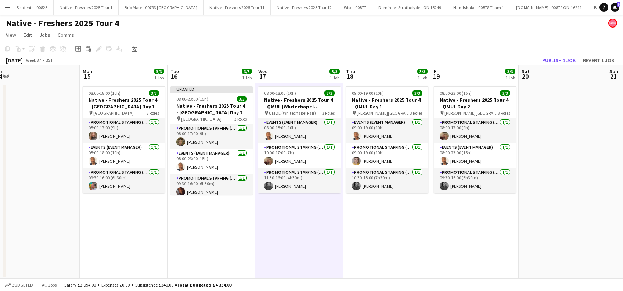
drag, startPoint x: 541, startPoint y: 229, endPoint x: 484, endPoint y: 188, distance: 69.7
click at [491, 228] on app-calendar-viewport "Wed 10 Thu 11 1/1 1 Job Fri 12 3/3 1 Job Sat 13 1/1 1 Job Sun 14 Mon 15 3/3 1 J…" at bounding box center [311, 171] width 623 height 213
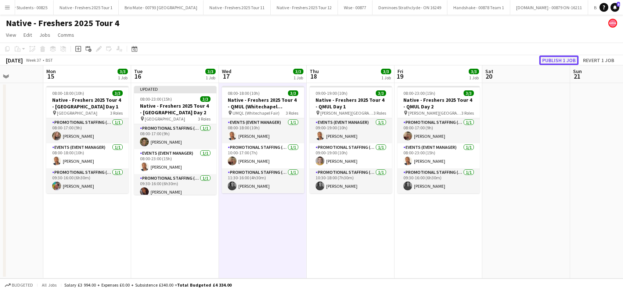
click at [556, 61] on button "Publish 1 job" at bounding box center [558, 60] width 39 height 10
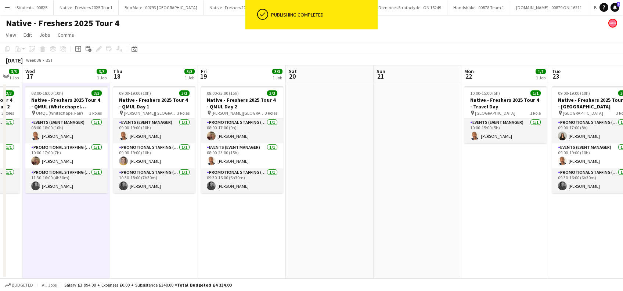
scroll to position [0, 272]
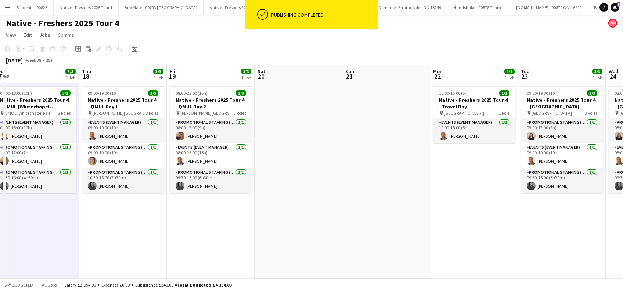
drag, startPoint x: 557, startPoint y: 215, endPoint x: 328, endPoint y: 239, distance: 229.6
click at [329, 240] on app-calendar-viewport "Sun 14 Mon 15 3/3 1 Job Tue 16 3/3 1 Job Wed 17 3/3 1 Job Thu 18 3/3 1 Job Fri …" at bounding box center [311, 171] width 623 height 213
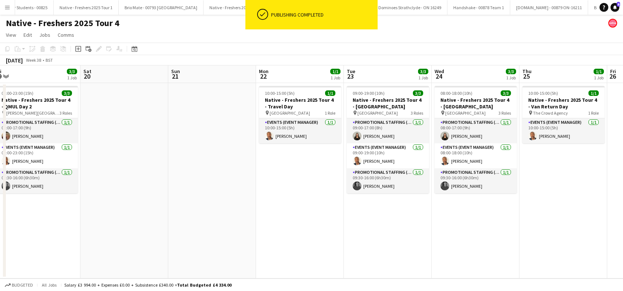
scroll to position [0, 319]
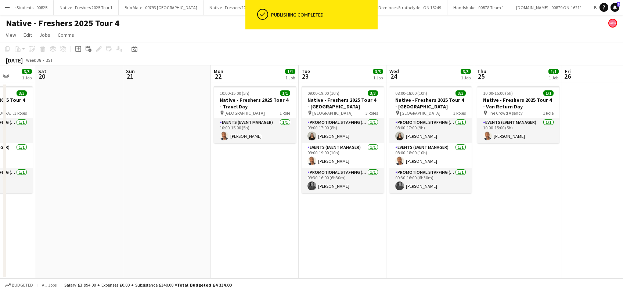
drag, startPoint x: 494, startPoint y: 202, endPoint x: 280, endPoint y: 210, distance: 213.5
click at [280, 210] on app-calendar-viewport "Tue 16 3/3 1 Job Wed 17 3/3 1 Job Thu 18 3/3 1 Job Fri 19 3/3 1 Job Sat 20 Sun …" at bounding box center [311, 171] width 623 height 213
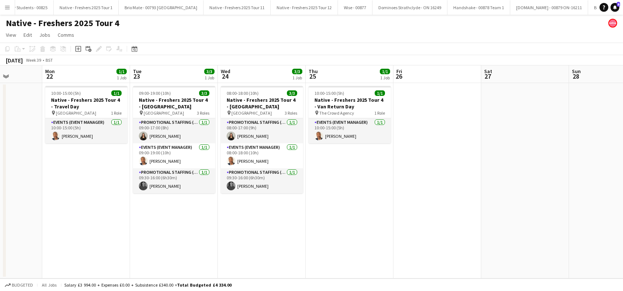
drag, startPoint x: 552, startPoint y: 213, endPoint x: 215, endPoint y: 223, distance: 337.3
click at [212, 224] on app-calendar-viewport "Thu 18 3/3 1 Job Fri 19 3/3 1 Job Sat 20 Sun 21 Mon 22 1/1 1 Job Tue 23 3/3 1 J…" at bounding box center [311, 171] width 623 height 213
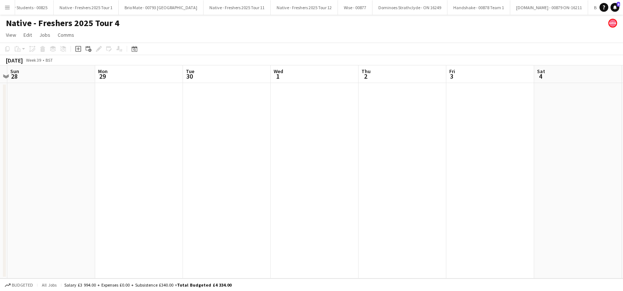
drag, startPoint x: 553, startPoint y: 210, endPoint x: 195, endPoint y: 231, distance: 358.3
click at [196, 233] on app-calendar-viewport "Wed 24 3/3 1 Job Thu 25 1/1 1 Job Fri 26 Sat 27 Sun 28 Mon 29 Tue 30 Wed 1 Thu …" at bounding box center [311, 171] width 623 height 213
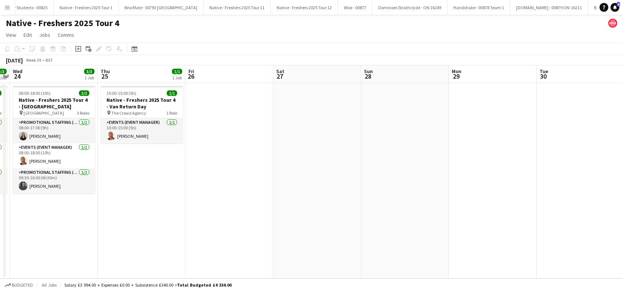
drag, startPoint x: 173, startPoint y: 206, endPoint x: 498, endPoint y: 232, distance: 326.5
click at [498, 232] on app-calendar-viewport "Sun 21 Mon 22 1/1 1 Job Tue 23 3/3 1 Job Wed 24 3/3 1 Job Thu 25 1/1 1 Job Fri …" at bounding box center [311, 171] width 623 height 213
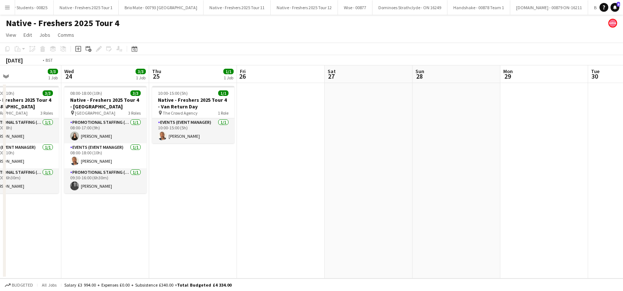
drag, startPoint x: 428, startPoint y: 256, endPoint x: 431, endPoint y: 251, distance: 5.5
click at [438, 257] on app-calendar-viewport "Sun 21 Mon 22 1/1 1 Job Tue 23 3/3 1 Job Wed 24 3/3 1 Job Thu 25 1/1 1 Job Fri …" at bounding box center [311, 171] width 623 height 213
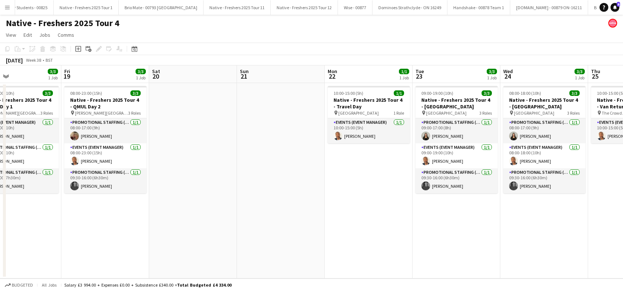
scroll to position [0, 191]
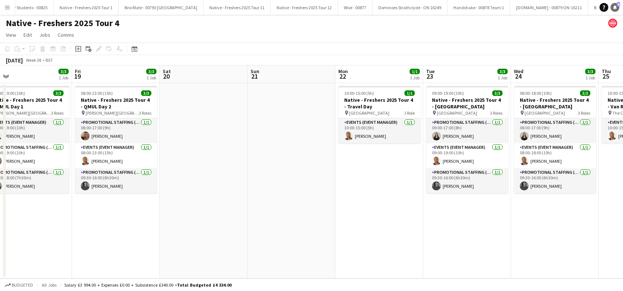
click at [616, 7] on icon at bounding box center [615, 7] width 4 height 4
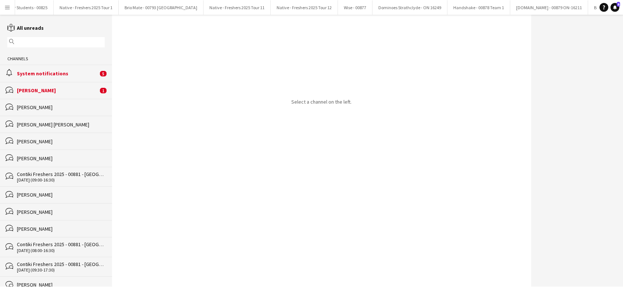
click at [45, 88] on div "Stephanie Baillie" at bounding box center [57, 90] width 81 height 7
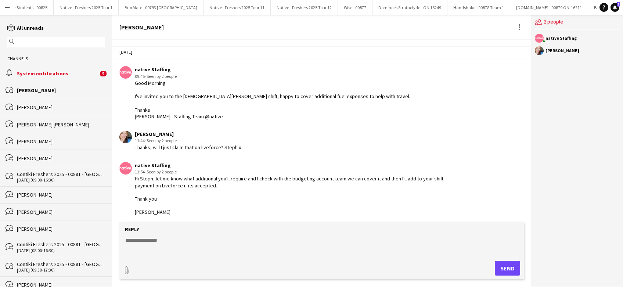
scroll to position [156, 0]
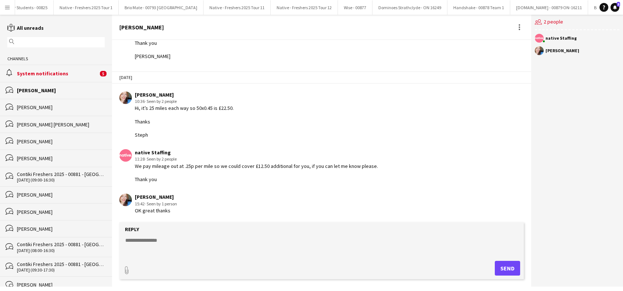
click at [145, 235] on form "Reply paperclip Send" at bounding box center [321, 250] width 404 height 57
click at [140, 239] on textarea at bounding box center [322, 246] width 397 height 19
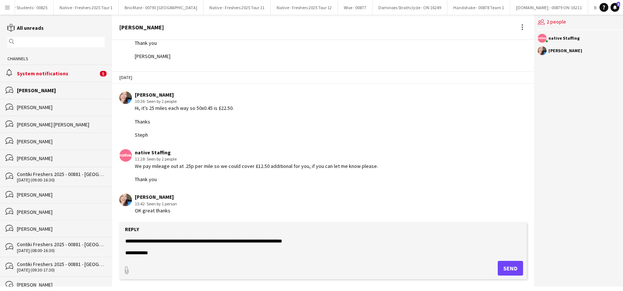
scroll to position [23, 0]
click at [168, 242] on textarea "**********" at bounding box center [322, 246] width 397 height 19
click at [144, 251] on textarea "**********" at bounding box center [322, 246] width 397 height 19
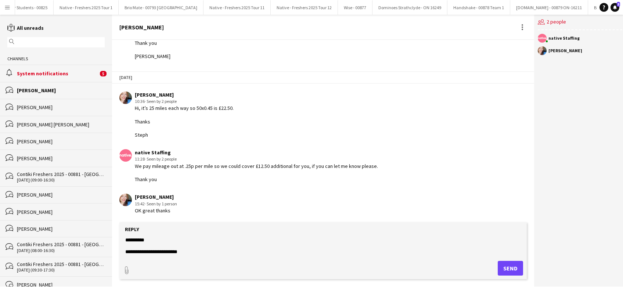
type textarea "**********"
click at [508, 269] on button "Send" at bounding box center [510, 268] width 25 height 15
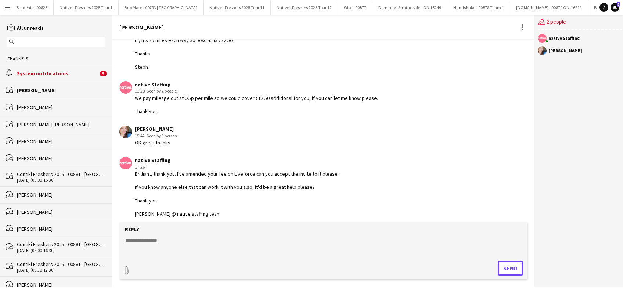
scroll to position [227, 0]
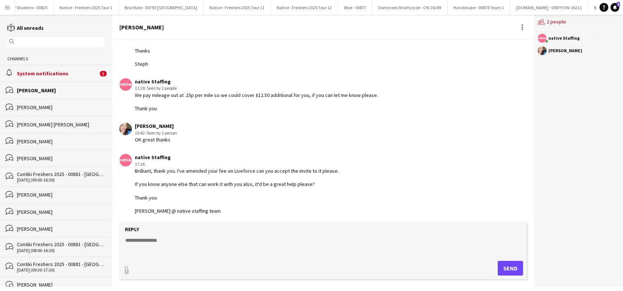
click at [47, 91] on div "Stephanie Baillie" at bounding box center [61, 90] width 88 height 7
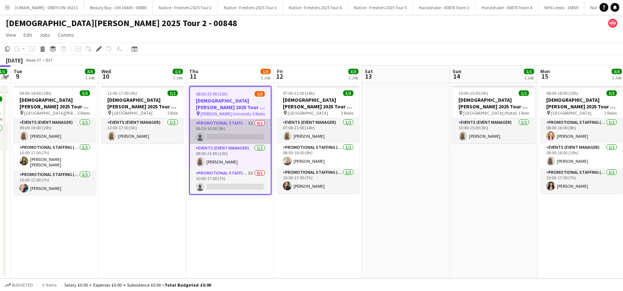
click at [235, 140] on app-card-role "Promotional Staffing (Brand Ambassadors) 5I 0/1 08:00-16:00 (8h) single-neutral…" at bounding box center [230, 131] width 81 height 25
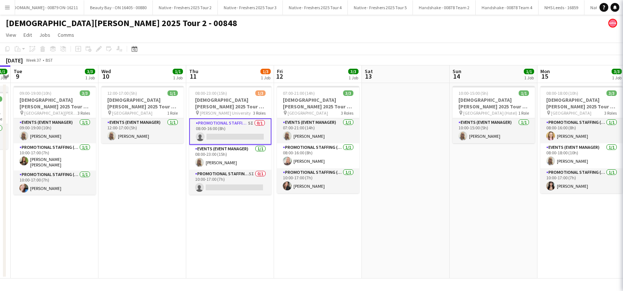
scroll to position [0, 252]
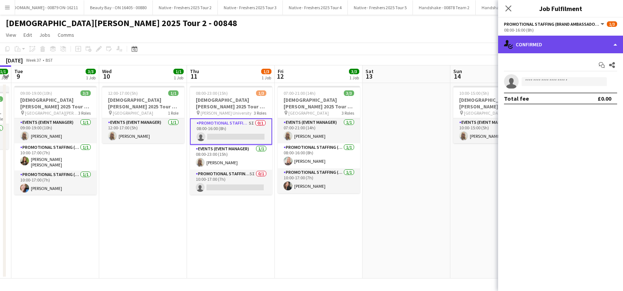
click at [570, 44] on div "single-neutral-actions-check-2 Confirmed" at bounding box center [560, 45] width 125 height 18
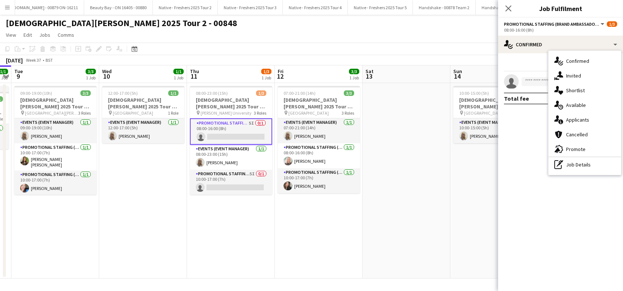
click at [582, 77] on div "single-neutral-actions-share-1 Invited" at bounding box center [584, 75] width 73 height 15
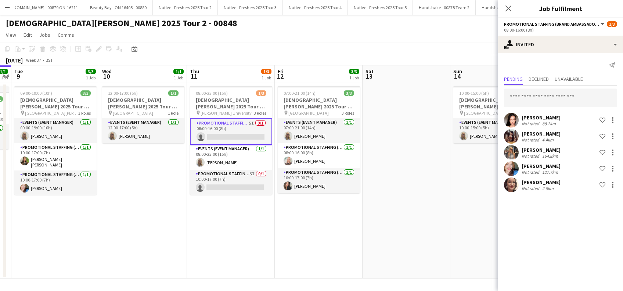
click at [549, 166] on div "[PERSON_NAME]" at bounding box center [540, 166] width 39 height 7
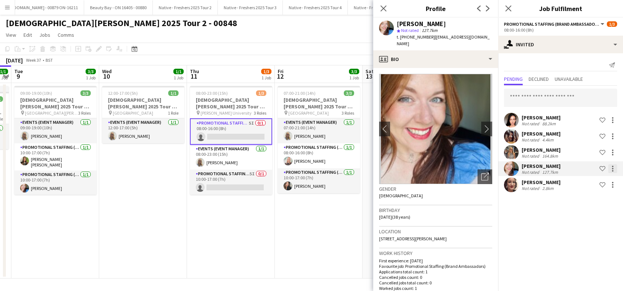
click at [613, 165] on div at bounding box center [612, 168] width 9 height 9
click at [583, 181] on span "Edit fee" at bounding box center [578, 182] width 20 height 6
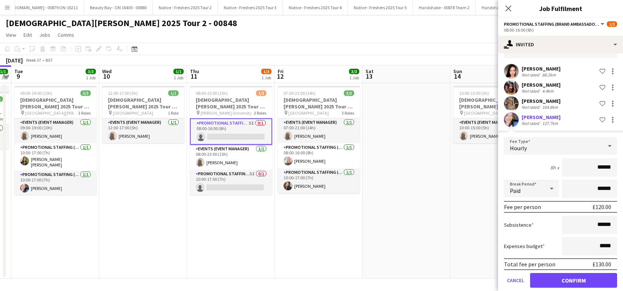
scroll to position [74, 0]
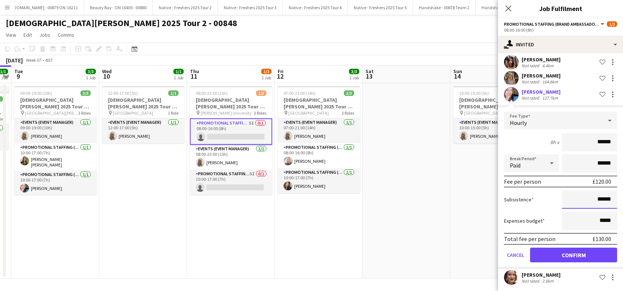
click at [595, 199] on input "******" at bounding box center [589, 199] width 55 height 18
type input "**"
type input "******"
click at [563, 252] on button "Confirm" at bounding box center [573, 255] width 87 height 15
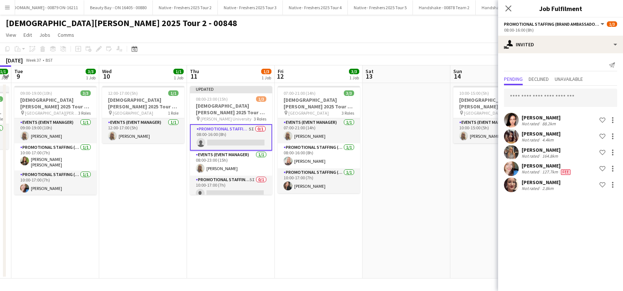
scroll to position [0, 0]
drag, startPoint x: 508, startPoint y: 6, endPoint x: 494, endPoint y: 13, distance: 16.1
click at [508, 6] on icon "Close pop-in" at bounding box center [508, 9] width 6 height 6
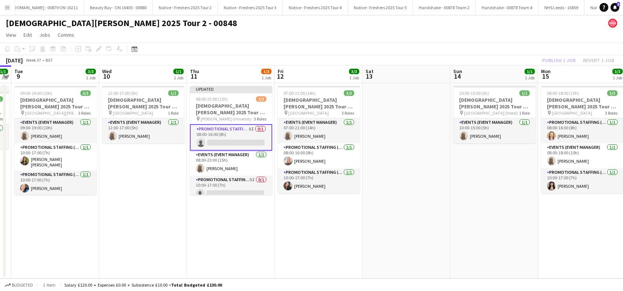
click at [426, 152] on app-date-cell at bounding box center [406, 180] width 88 height 195
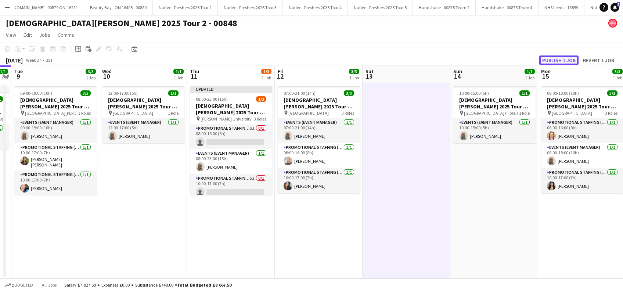
click at [554, 60] on button "Publish 1 job" at bounding box center [558, 60] width 39 height 10
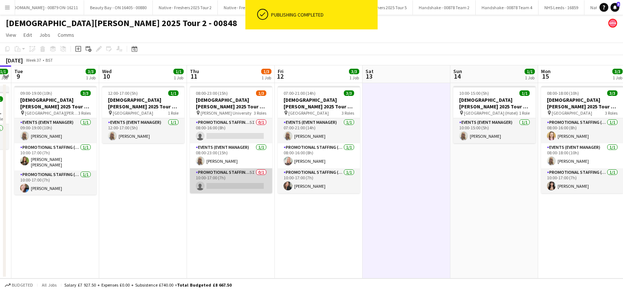
click at [226, 180] on app-card-role "Promotional Staffing (Brand Ambassadors) 5I 0/1 10:00-17:00 (7h) single-neutral…" at bounding box center [231, 180] width 82 height 25
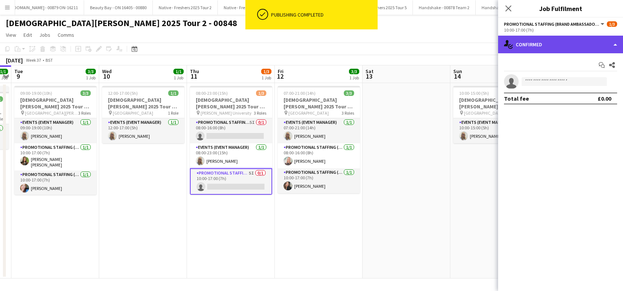
click at [557, 45] on div "single-neutral-actions-check-2 Confirmed" at bounding box center [560, 45] width 125 height 18
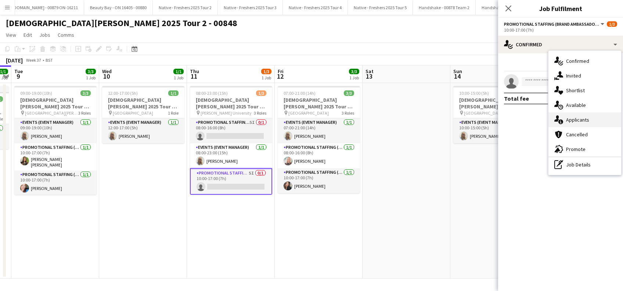
click at [581, 120] on span "Applicants" at bounding box center [577, 119] width 23 height 7
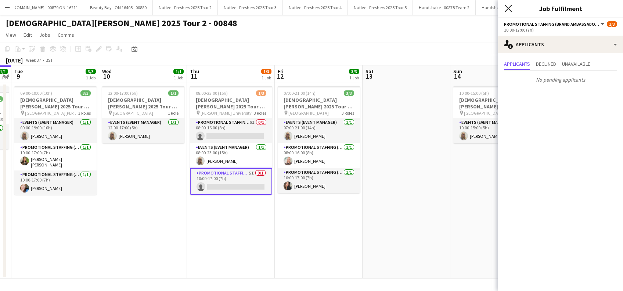
click at [508, 7] on icon "Close pop-in" at bounding box center [508, 8] width 7 height 7
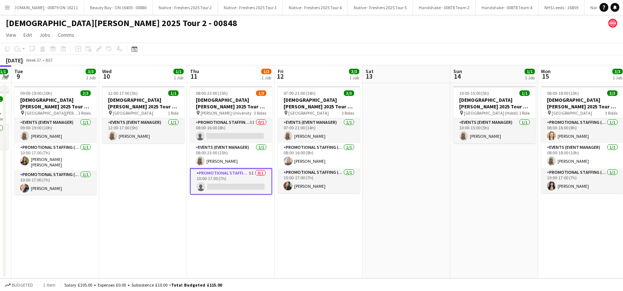
click at [228, 234] on app-date-cell "08:00-23:00 (15h) 1/3 Lady Garden 2025 Tour 2 - 00848 - Robert Gordon Universit…" at bounding box center [231, 180] width 88 height 195
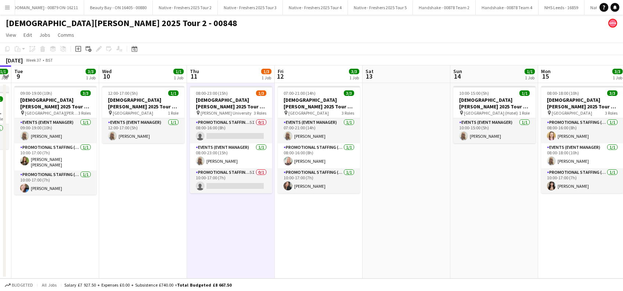
click at [297, 232] on app-date-cell "07:00-21:00 (14h) 3/3 Lady Garden 2025 Tour 2 - 00848 - Salford University pin …" at bounding box center [319, 180] width 88 height 195
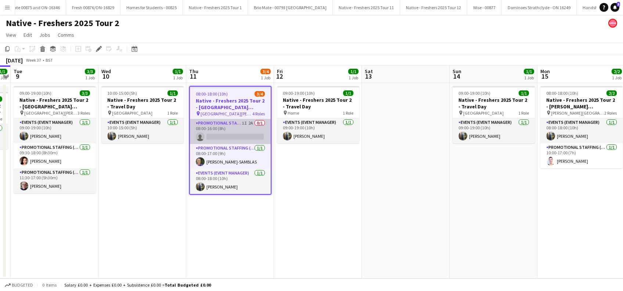
click at [223, 140] on app-card-role "Promotional Staffing (Brand Ambassadors) 1I 2A 0/1 08:00-16:00 (8h) single-neut…" at bounding box center [230, 131] width 81 height 25
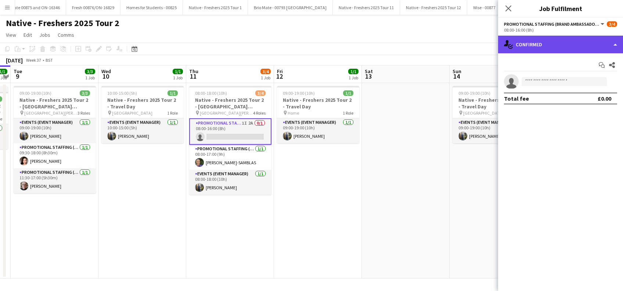
click at [573, 44] on div "single-neutral-actions-check-2 Confirmed" at bounding box center [560, 45] width 125 height 18
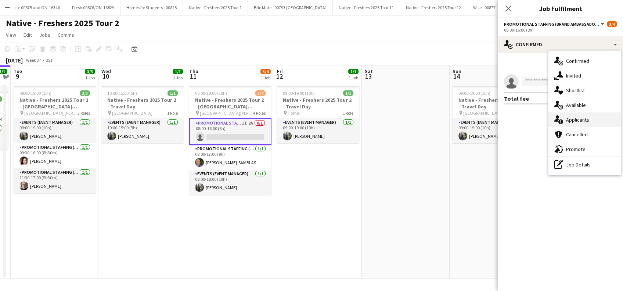
click at [579, 117] on span "Applicants" at bounding box center [577, 119] width 23 height 7
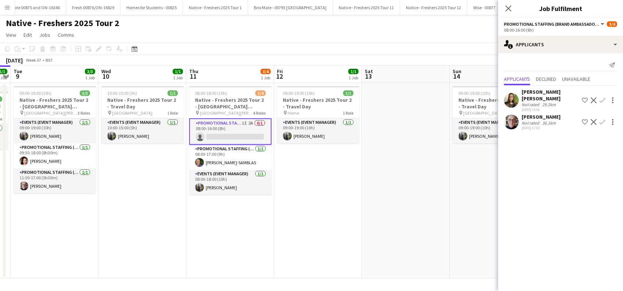
click at [602, 97] on app-icon "Confirm" at bounding box center [602, 100] width 6 height 6
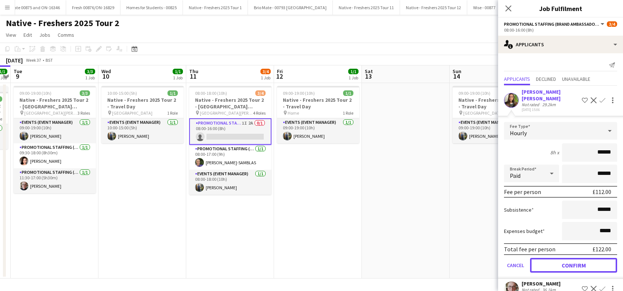
click at [561, 258] on button "Confirm" at bounding box center [573, 265] width 87 height 15
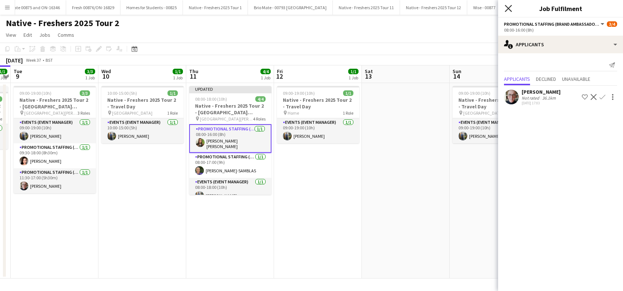
click at [508, 7] on icon "Close pop-in" at bounding box center [508, 8] width 7 height 7
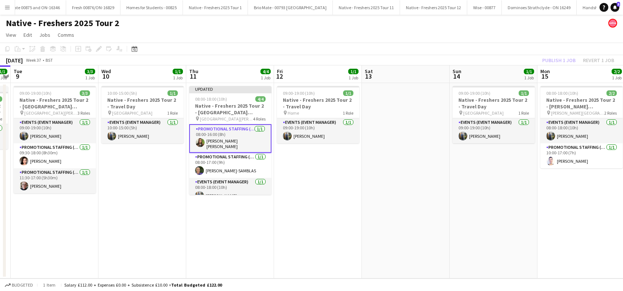
drag, startPoint x: 345, startPoint y: 200, endPoint x: 436, endPoint y: 152, distance: 102.0
click at [347, 200] on app-date-cell "09:00-19:00 (10h) 1/1 Native - Freshers 2025 Tour 2 - Travel Day pin Home 1 Rol…" at bounding box center [318, 180] width 88 height 195
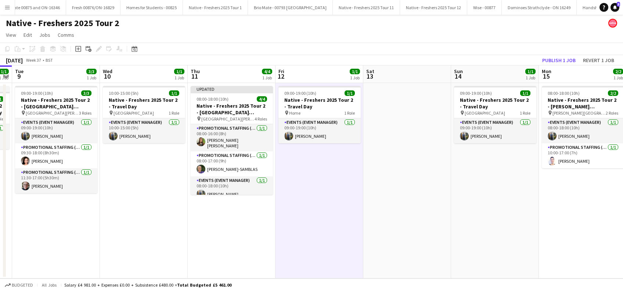
click at [559, 54] on app-toolbar "Copy Paste Paste Ctrl+V Paste with crew Ctrl+Shift+V Paste linked Job Delete Gr…" at bounding box center [311, 49] width 623 height 12
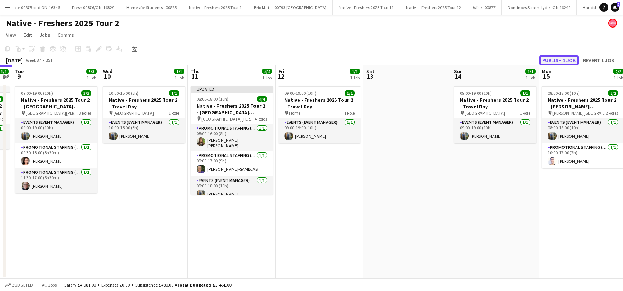
click at [551, 59] on button "Publish 1 job" at bounding box center [558, 60] width 39 height 10
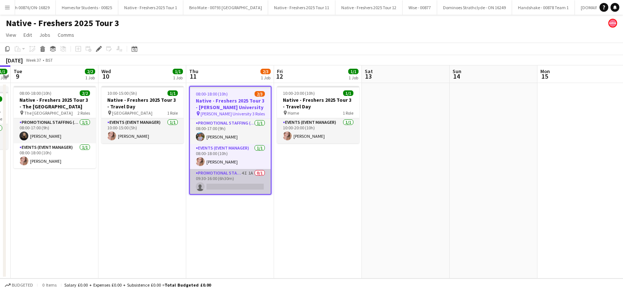
click at [227, 182] on app-card-role "Promotional Staffing (Brand Ambassadors) 4I 1A 0/1 09:30-16:00 (6h30m) single-n…" at bounding box center [230, 181] width 81 height 25
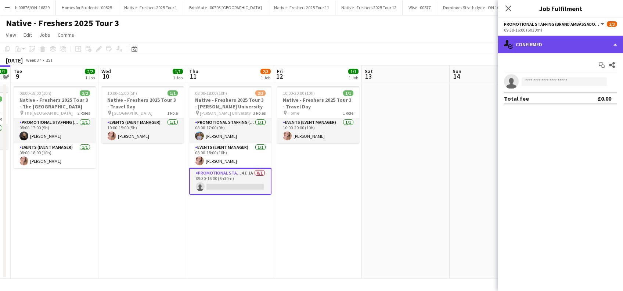
click at [558, 47] on div "single-neutral-actions-check-2 Confirmed" at bounding box center [560, 45] width 125 height 18
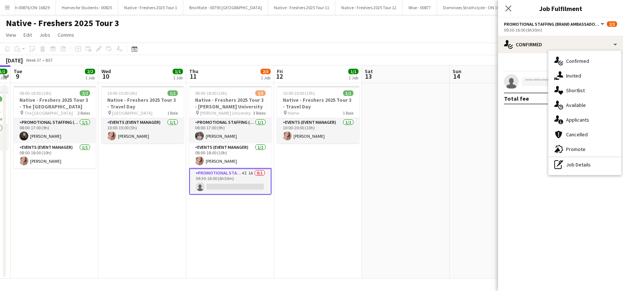
click at [575, 118] on span "Applicants" at bounding box center [577, 119] width 23 height 7
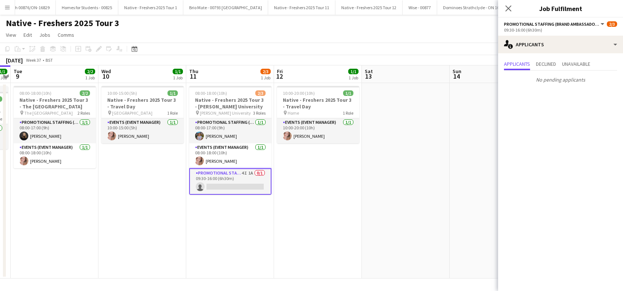
click at [245, 189] on app-card-role "Promotional Staffing (Brand Ambassadors) 4I 1A 0/1 09:30-16:00 (6h30m) single-n…" at bounding box center [230, 181] width 82 height 26
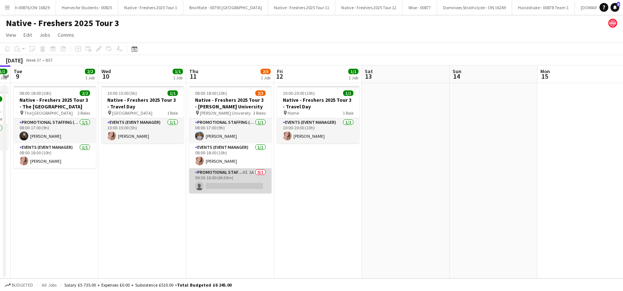
click at [245, 188] on app-card-role "Promotional Staffing (Brand Ambassadors) 4I 1A 0/1 09:30-16:00 (6h30m) single-n…" at bounding box center [230, 180] width 82 height 25
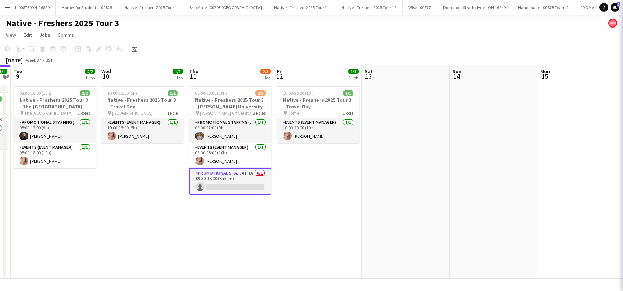
scroll to position [0, 252]
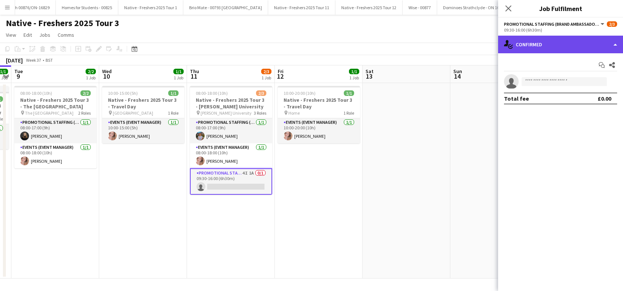
click at [580, 48] on div "single-neutral-actions-check-2 Confirmed" at bounding box center [560, 45] width 125 height 18
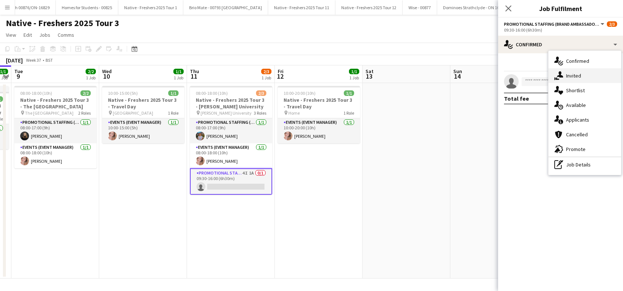
click at [571, 75] on span "Invited" at bounding box center [573, 75] width 15 height 7
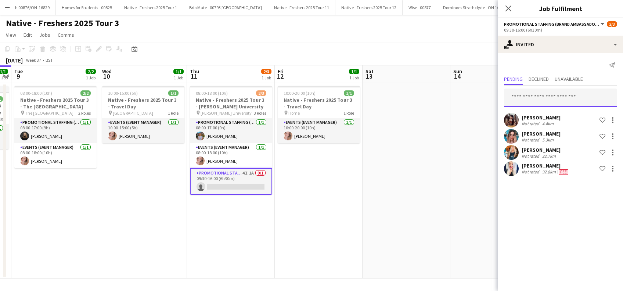
click at [524, 97] on input "text" at bounding box center [560, 98] width 113 height 18
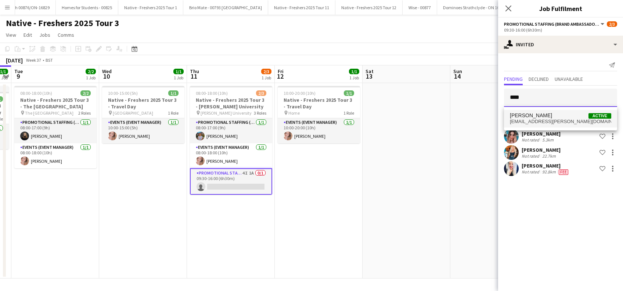
type input "****"
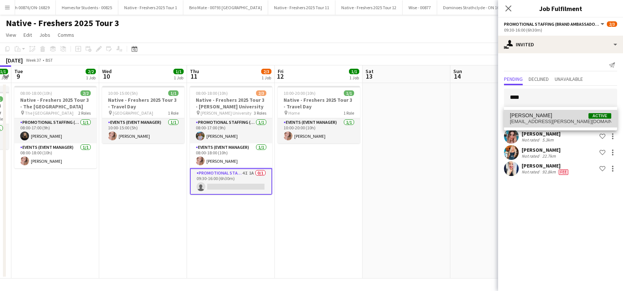
click at [524, 120] on span "[EMAIL_ADDRESS][PERSON_NAME][DOMAIN_NAME]" at bounding box center [560, 122] width 101 height 6
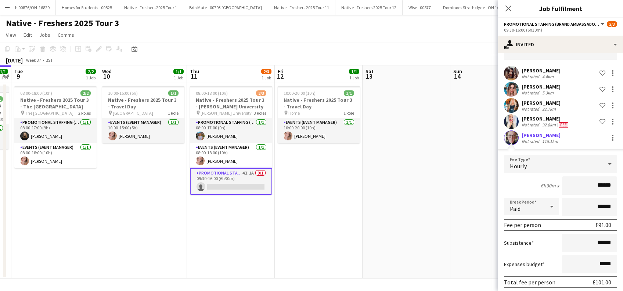
scroll to position [74, 0]
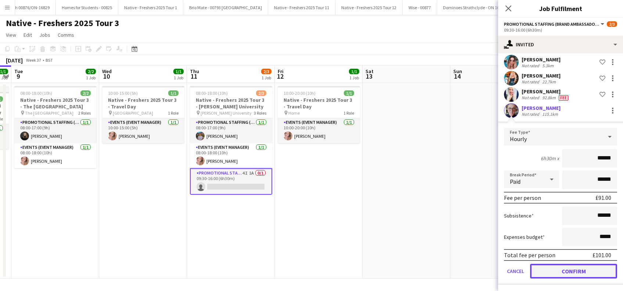
click at [567, 269] on button "Confirm" at bounding box center [573, 271] width 87 height 15
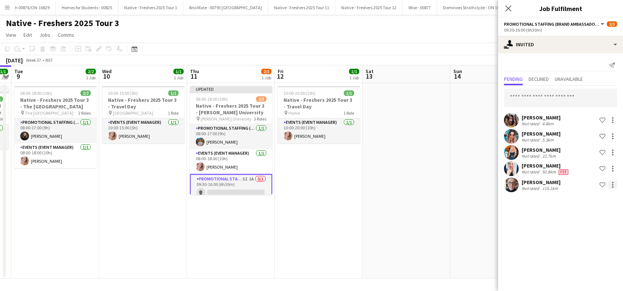
click at [611, 184] on div at bounding box center [612, 184] width 9 height 9
click at [582, 234] on span "Start chat" at bounding box center [580, 233] width 25 height 6
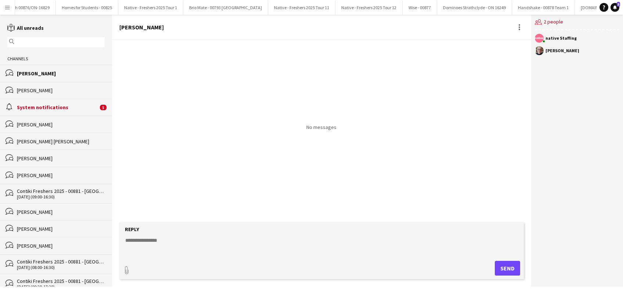
click at [174, 242] on textarea at bounding box center [322, 246] width 397 height 19
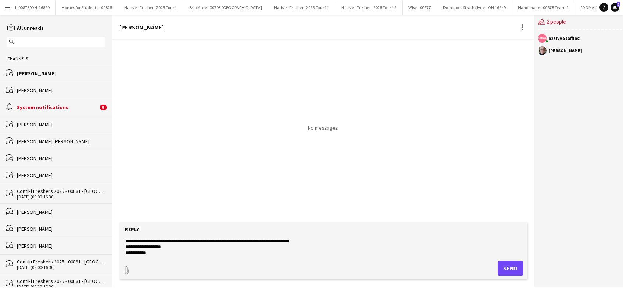
scroll to position [11, 0]
type textarea "**********"
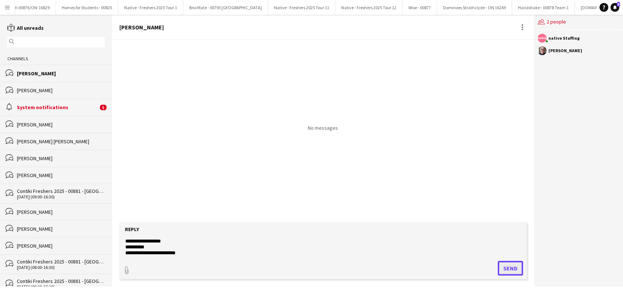
click at [510, 271] on button "Send" at bounding box center [510, 268] width 25 height 15
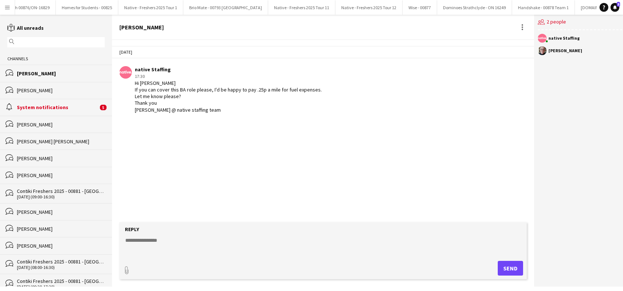
click at [41, 103] on div "alarm System notifications 5" at bounding box center [56, 107] width 112 height 17
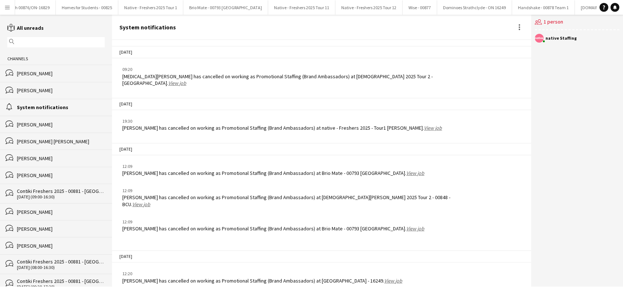
scroll to position [816, 0]
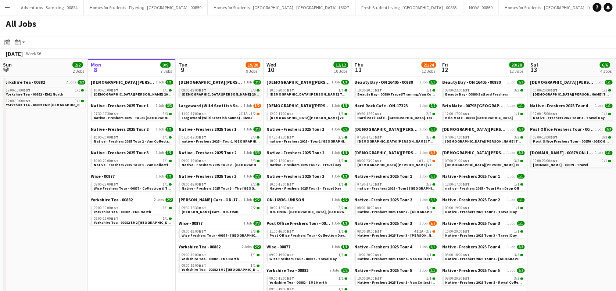
click at [219, 92] on span "[DEMOGRAPHIC_DATA][PERSON_NAME] 2025 Tour 2 - 00848 - [GEOGRAPHIC_DATA][PERSON_…" at bounding box center [266, 94] width 171 height 5
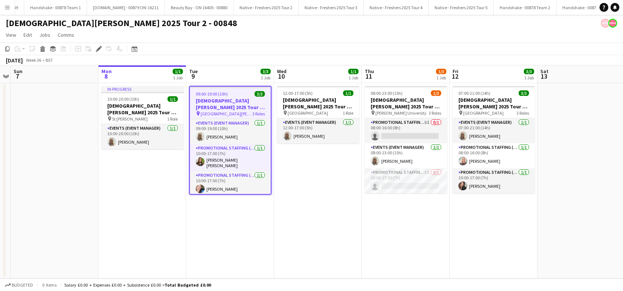
scroll to position [0, 1967]
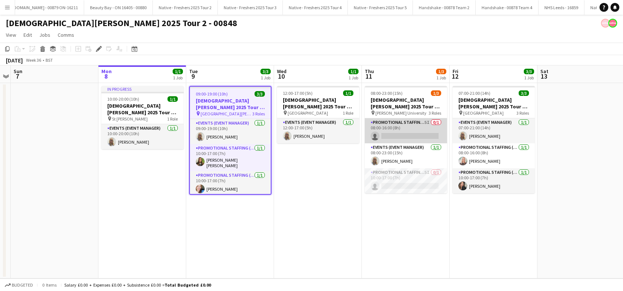
click at [401, 134] on app-card-role "Promotional Staffing (Brand Ambassadors) 5I 0/1 08:00-16:00 (8h) single-neutral…" at bounding box center [406, 130] width 82 height 25
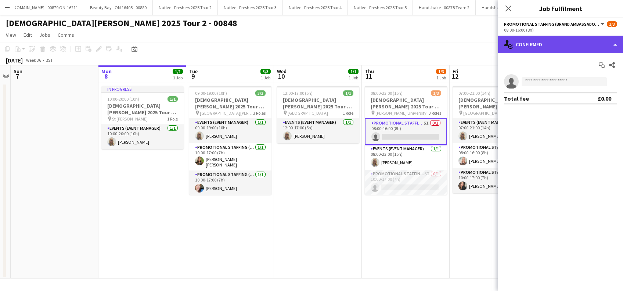
click at [543, 45] on div "single-neutral-actions-check-2 Confirmed" at bounding box center [560, 45] width 125 height 18
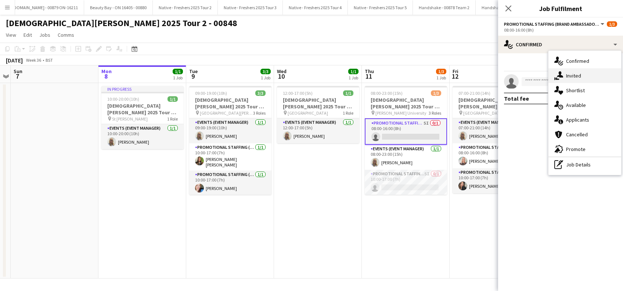
click at [587, 74] on div "single-neutral-actions-share-1 Invited" at bounding box center [584, 75] width 73 height 15
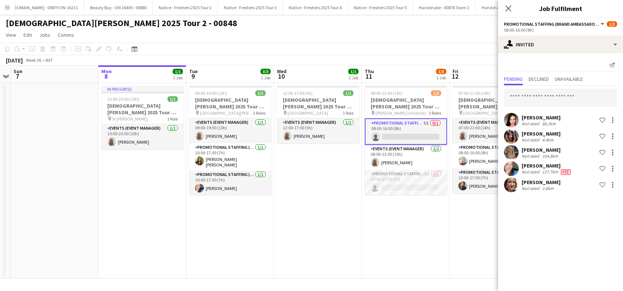
click at [400, 133] on app-card-role "Promotional Staffing (Brand Ambassadors) 5I 0/1 08:00-16:00 (8h) single-neutral…" at bounding box center [406, 131] width 82 height 26
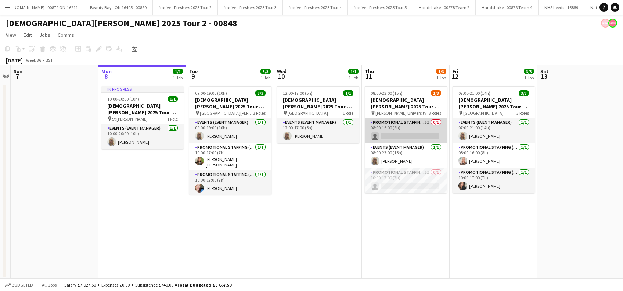
click at [400, 133] on app-card-role "Promotional Staffing (Brand Ambassadors) 5I 0/1 08:00-16:00 (8h) single-neutral…" at bounding box center [406, 130] width 82 height 25
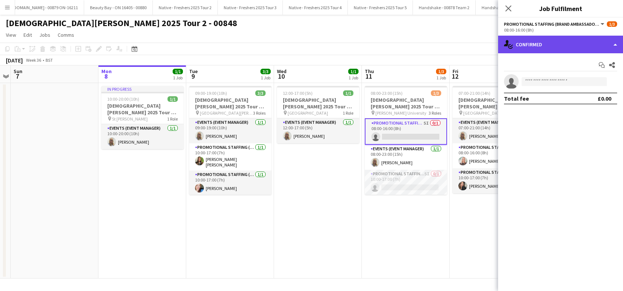
click at [562, 38] on div "single-neutral-actions-check-2 Confirmed" at bounding box center [560, 45] width 125 height 18
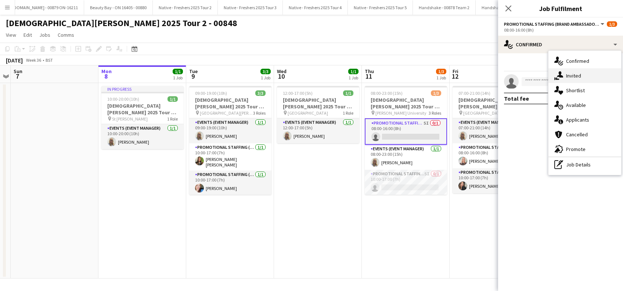
click at [576, 74] on span "Invited" at bounding box center [573, 75] width 15 height 7
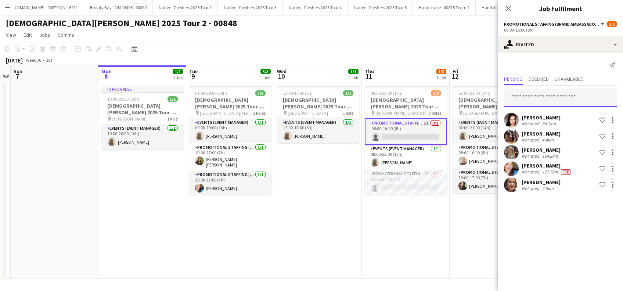
click at [535, 95] on input "text" at bounding box center [560, 98] width 113 height 18
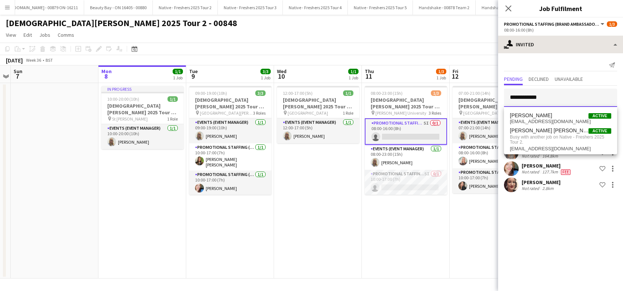
type input "**********"
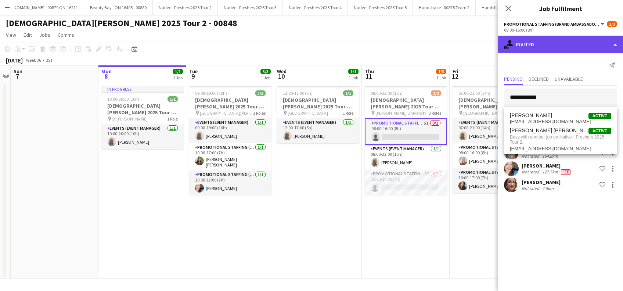
click at [585, 41] on div "single-neutral-actions-share-1 Invited" at bounding box center [560, 45] width 125 height 18
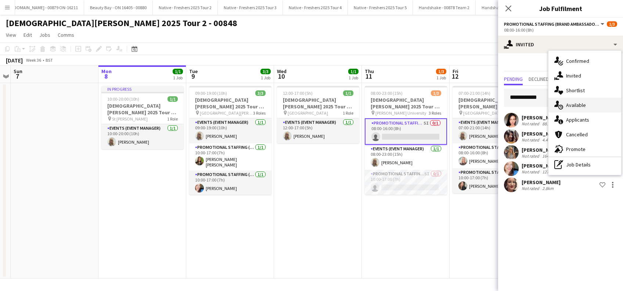
click at [578, 105] on span "Available" at bounding box center [576, 105] width 20 height 7
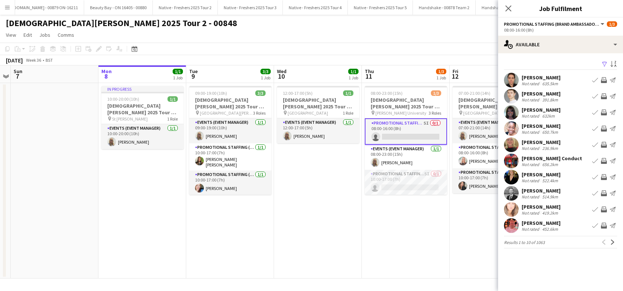
click at [603, 62] on app-icon "Filter" at bounding box center [605, 64] width 6 height 7
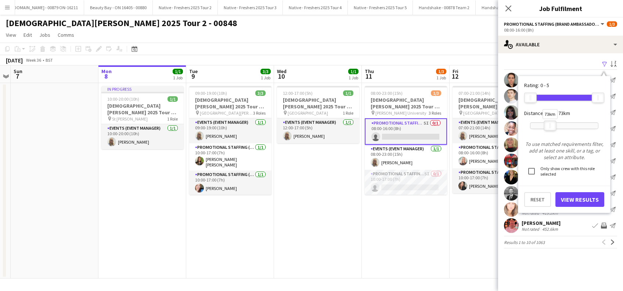
drag, startPoint x: 596, startPoint y: 124, endPoint x: 548, endPoint y: 130, distance: 48.5
click at [548, 130] on div at bounding box center [550, 126] width 12 height 10
click at [582, 196] on button "View Results" at bounding box center [579, 199] width 49 height 15
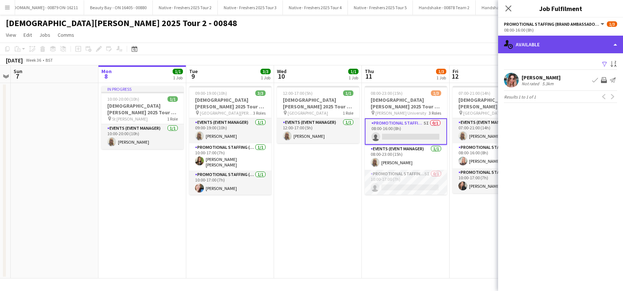
click at [529, 39] on div "single-neutral-actions-upload Available" at bounding box center [560, 45] width 125 height 18
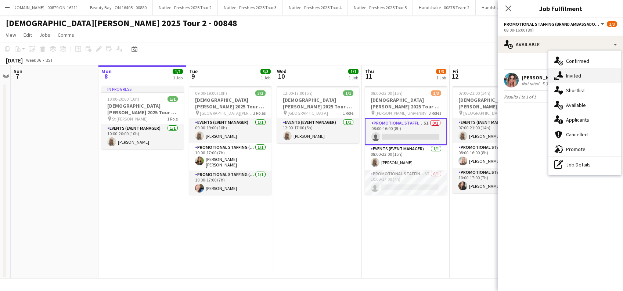
click at [577, 78] on span "Invited" at bounding box center [573, 75] width 15 height 7
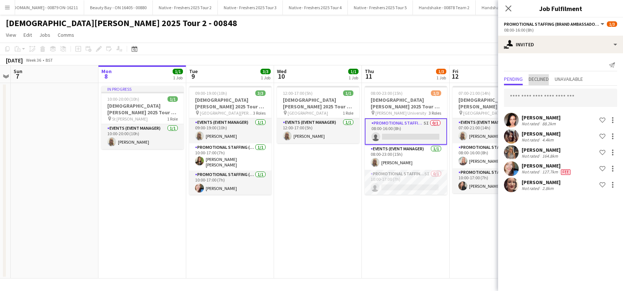
click at [545, 76] on span "Declined" at bounding box center [538, 78] width 20 height 5
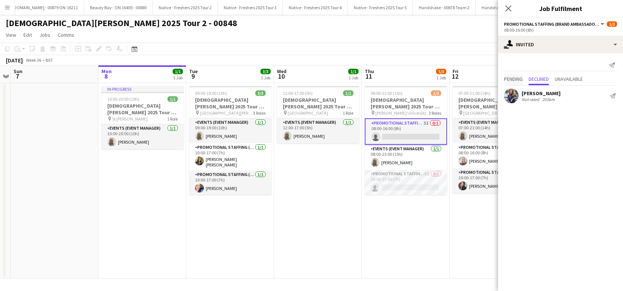
click at [514, 77] on span "Pending" at bounding box center [513, 78] width 19 height 5
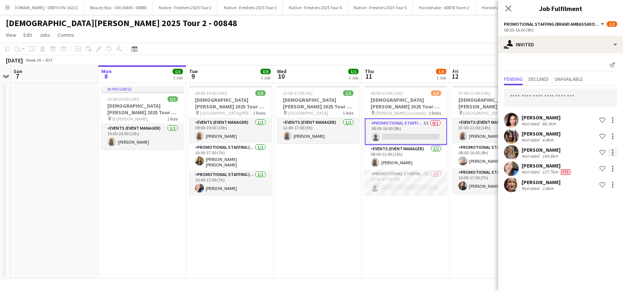
click at [613, 151] on div at bounding box center [612, 152] width 9 height 9
click at [582, 200] on span "Start chat" at bounding box center [580, 201] width 25 height 6
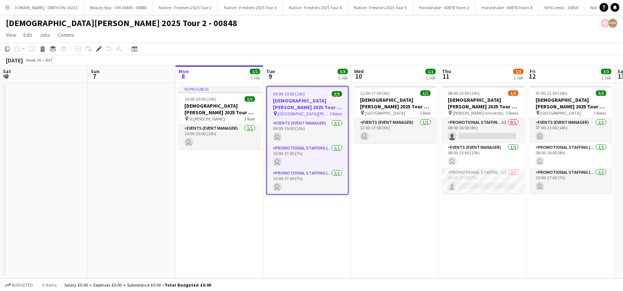
scroll to position [0, 253]
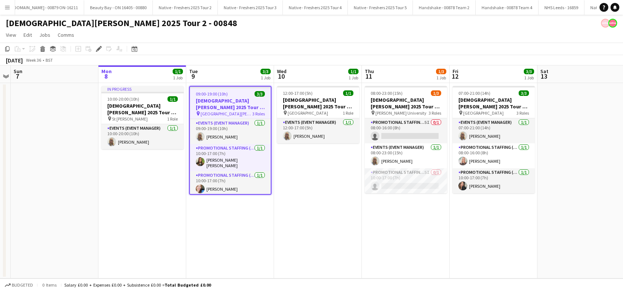
drag, startPoint x: 237, startPoint y: 223, endPoint x: 290, endPoint y: 212, distance: 54.5
click at [237, 223] on app-date-cell "09:00-19:00 (10h) 3/3 Lady Garden 2025 Tour 2 - 00848 - St Andrews University p…" at bounding box center [230, 180] width 88 height 195
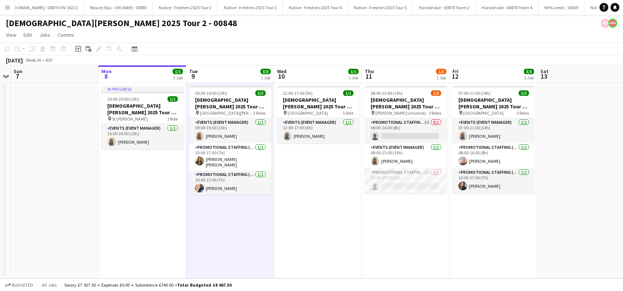
click at [320, 209] on app-date-cell "12:00-17:00 (5h) 1/1 Lady Garden 2025 Tour 2 - 00848 - Travel Day pin Aberdeen …" at bounding box center [318, 180] width 88 height 195
